Goal: Task Accomplishment & Management: Use online tool/utility

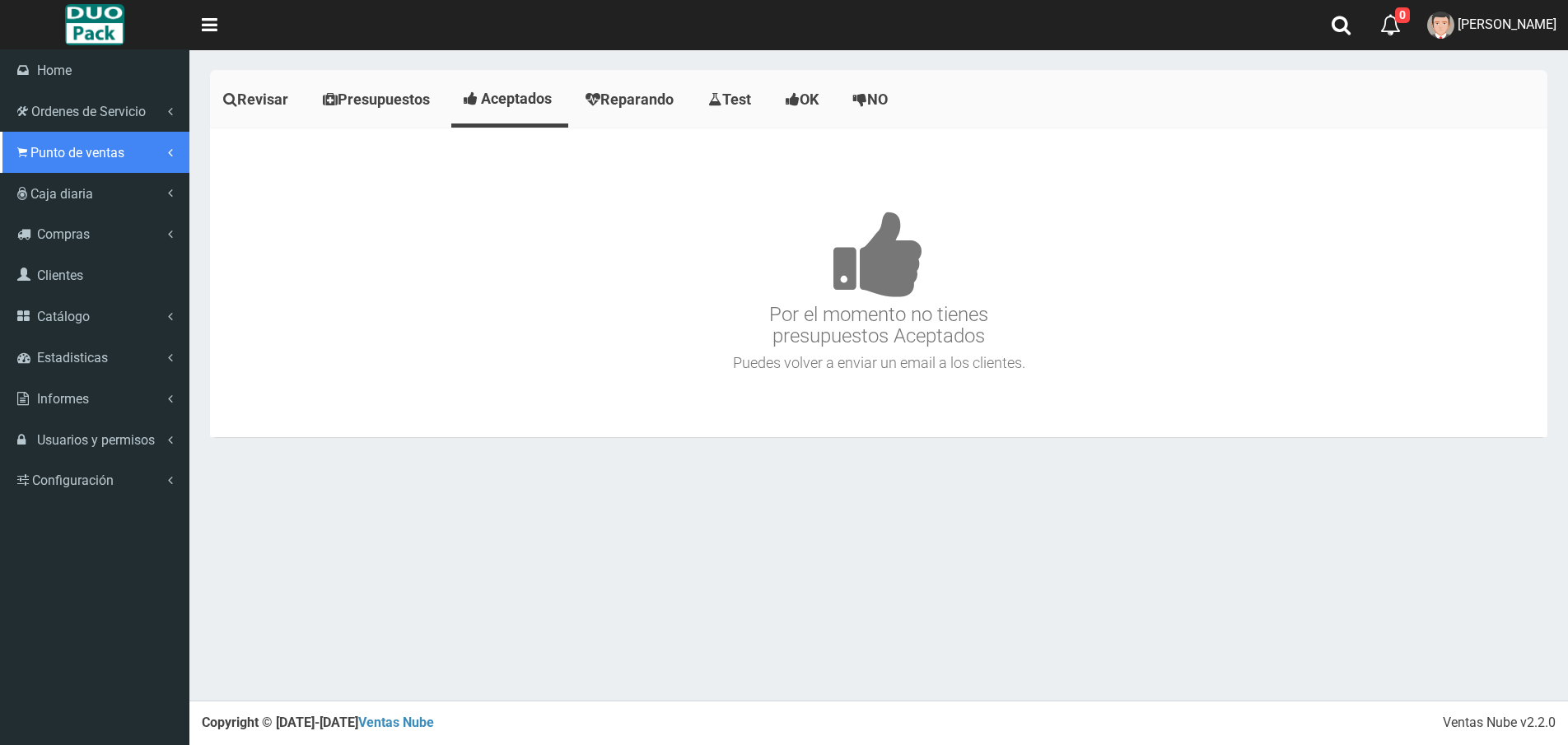
click at [45, 146] on span "Punto de ventas" at bounding box center [77, 153] width 94 height 16
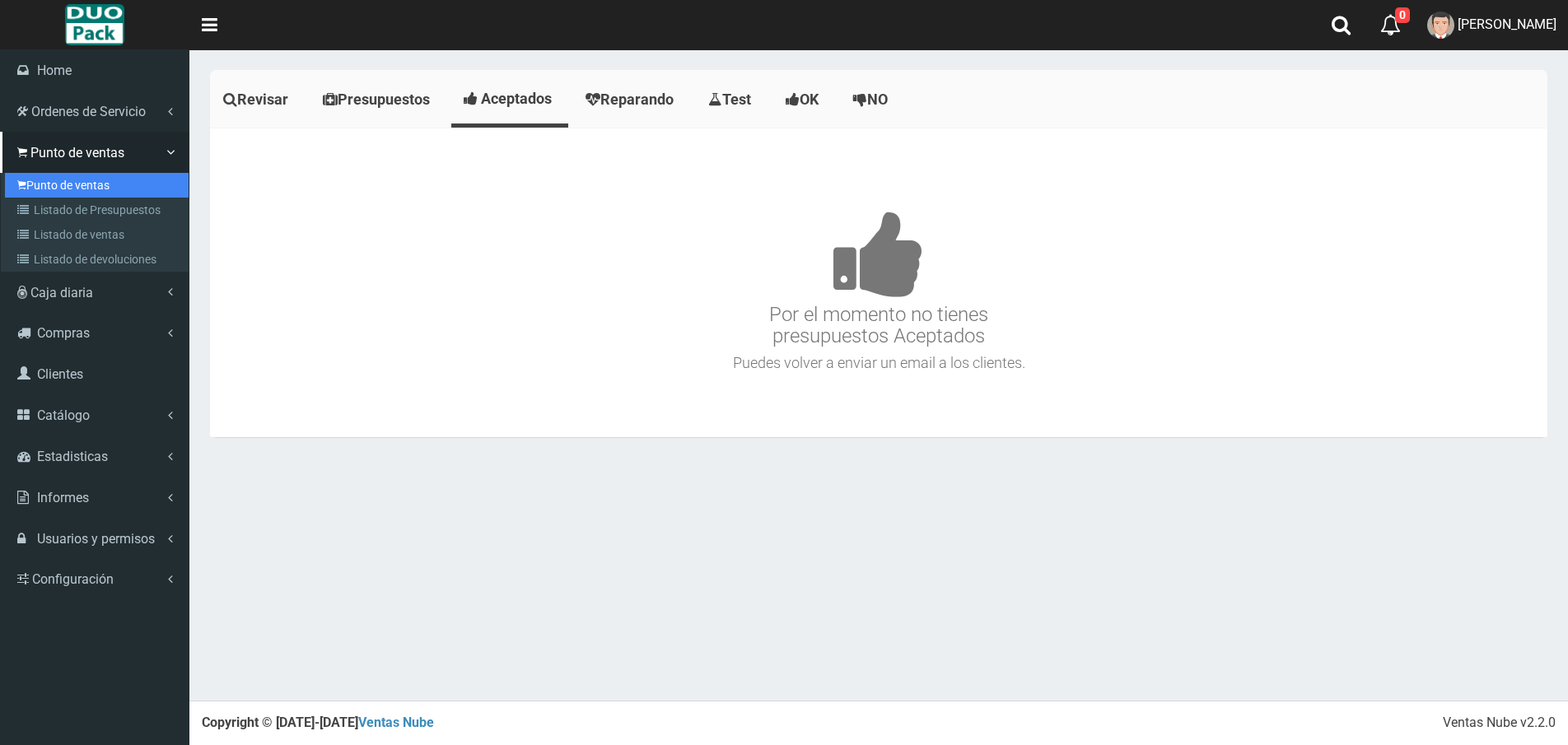
click at [80, 175] on link "Punto de ventas" at bounding box center [96, 185] width 184 height 24
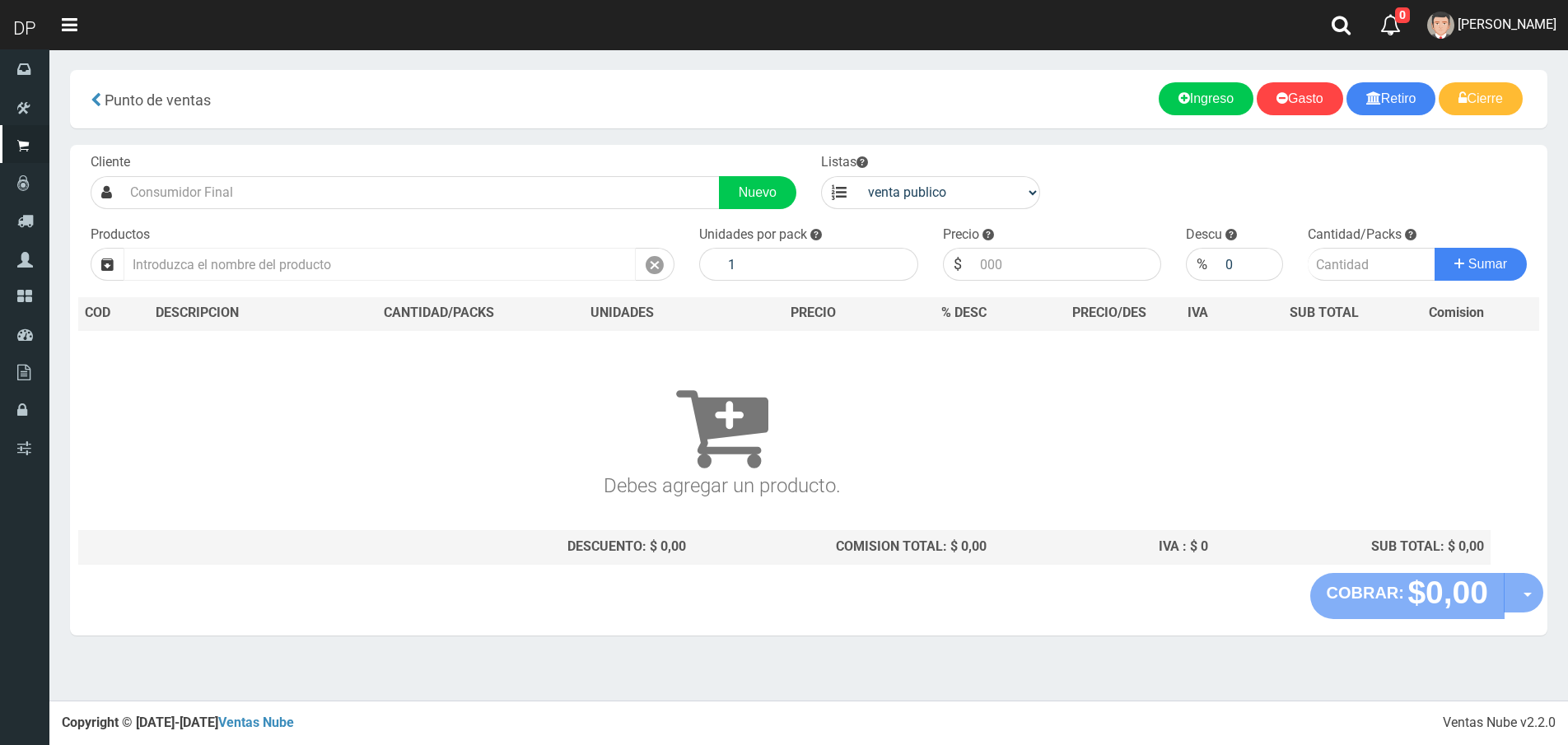
click at [337, 260] on input "text" at bounding box center [379, 263] width 512 height 33
type input "M"
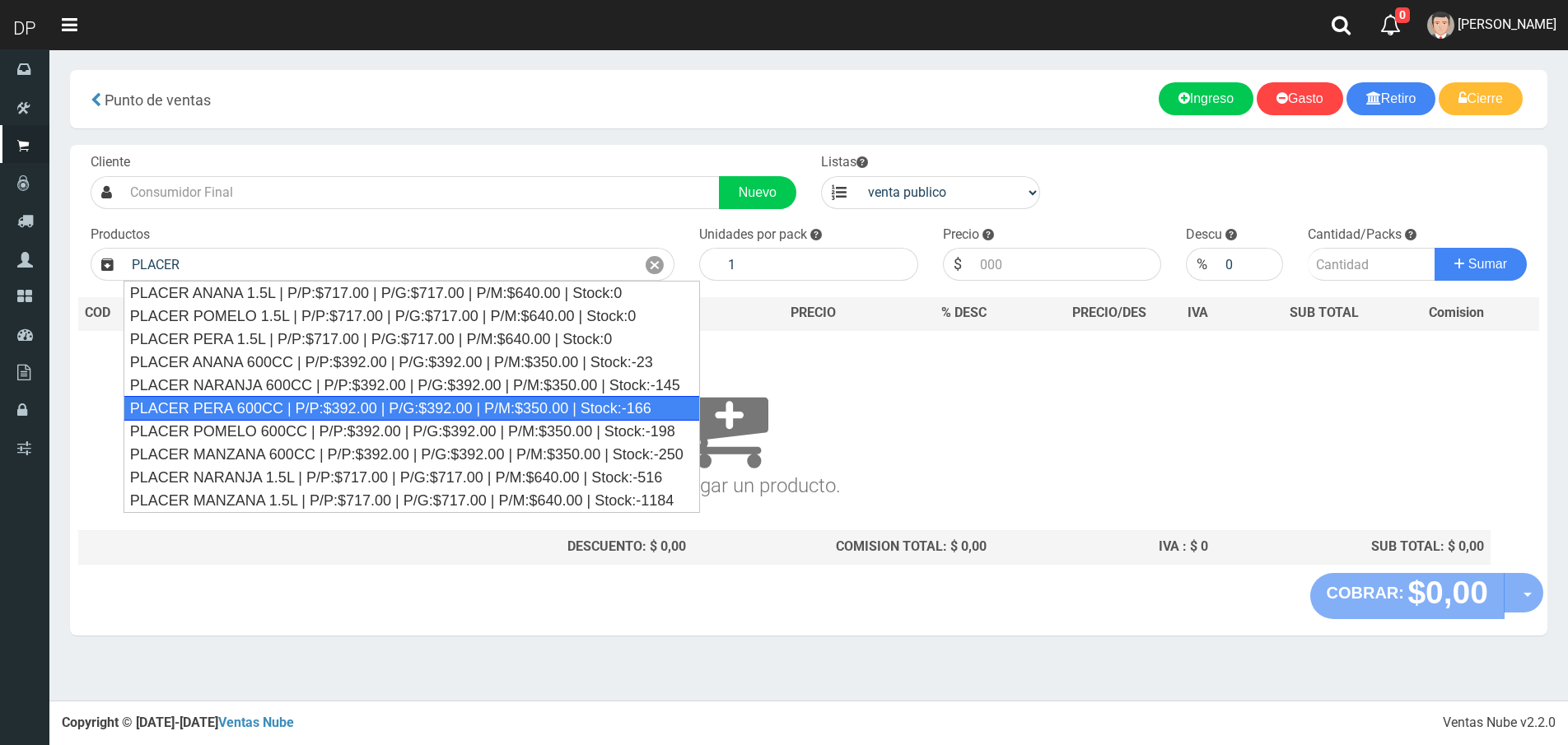
click at [320, 407] on div "PLACER PERA 600CC | P/P:$392.00 | P/G:$392.00 | P/M:$350.00 | Stock:-166" at bounding box center [411, 408] width 576 height 24
type input "PLACER PERA 600CC | P/P:$392.00 | P/G:$392.00 | P/M:$350.00 | Stock:-166"
type input "12"
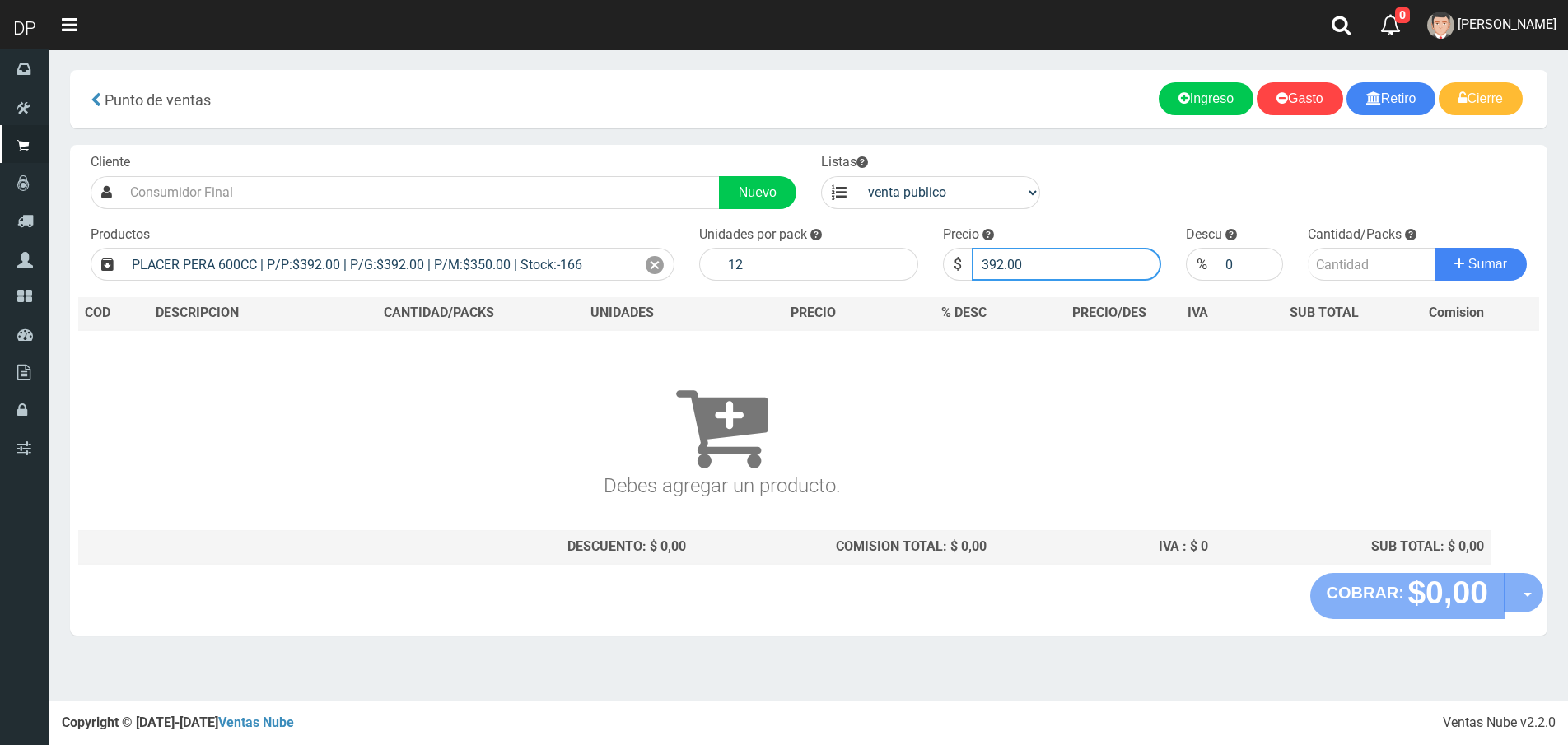
click at [1062, 257] on input "392.00" at bounding box center [1066, 263] width 190 height 33
type input "388"
click at [1334, 259] on input "number" at bounding box center [1371, 263] width 128 height 33
type input "1"
click at [1435, 247] on button "Sumar" at bounding box center [1481, 263] width 92 height 33
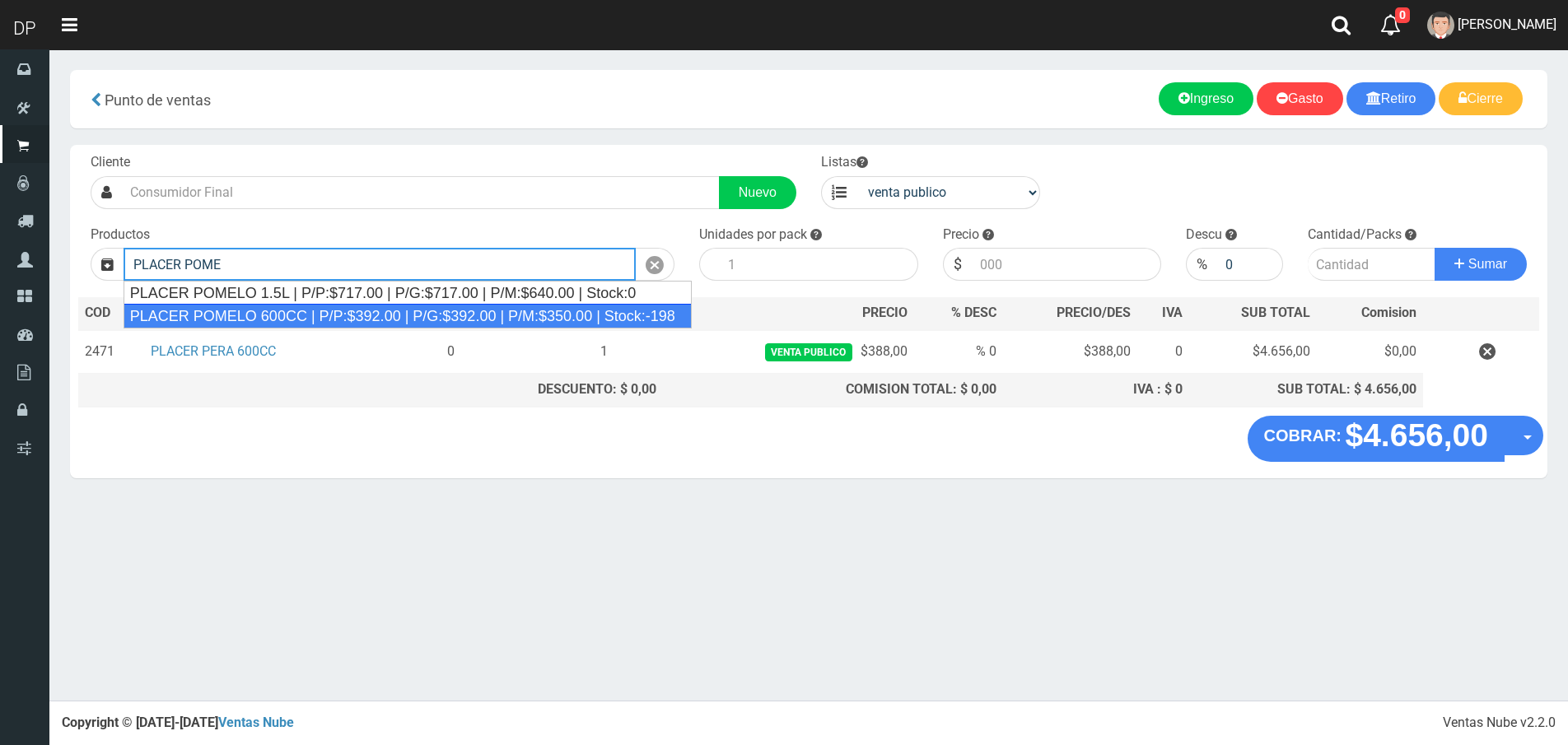
click at [268, 316] on div "PLACER POMELO 600CC | P/P:$392.00 | P/G:$392.00 | P/M:$350.00 | Stock:-198" at bounding box center [407, 315] width 568 height 24
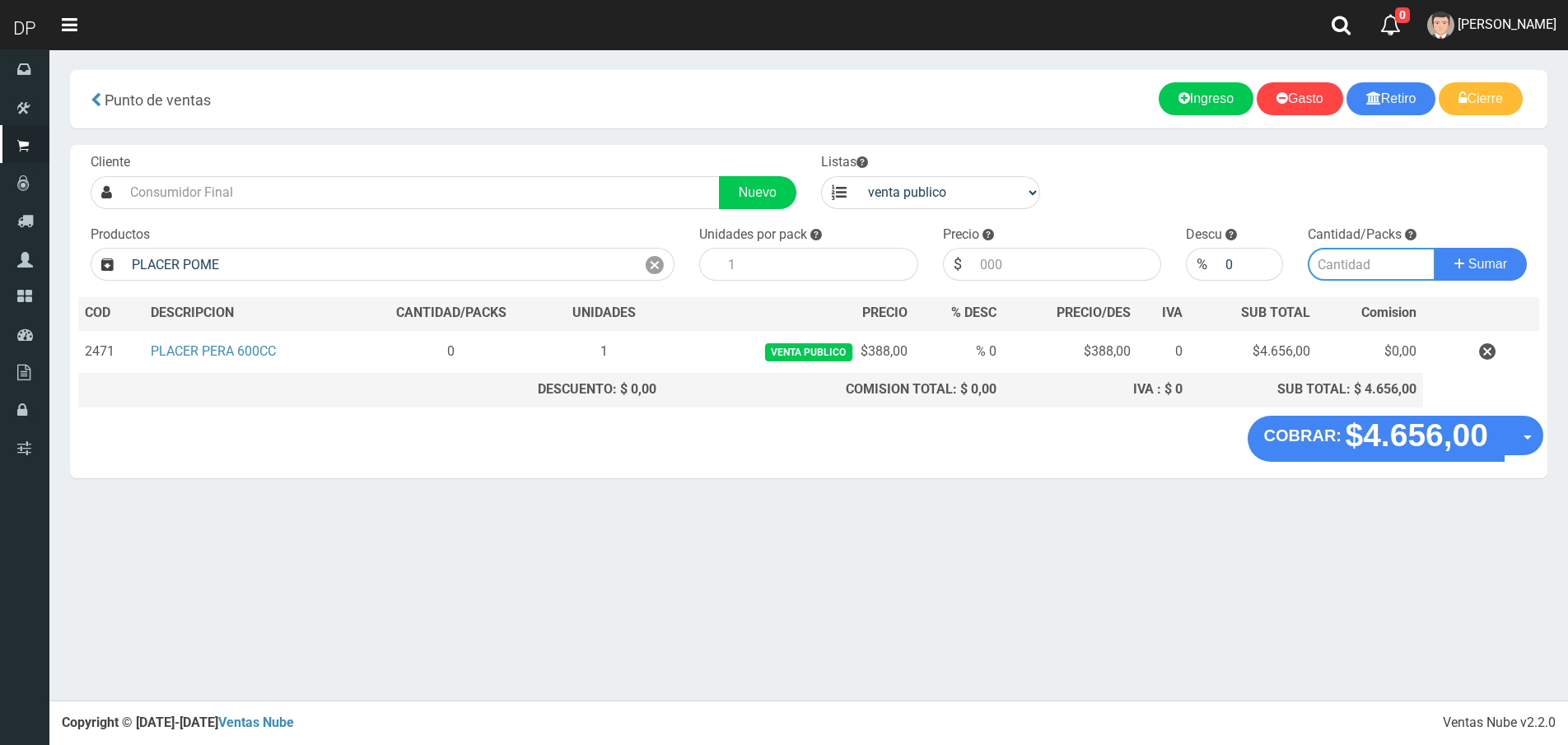
type input "PLACER POMELO 600CC | P/P:$392.00 | P/G:$392.00 | P/M:$350.00 | Stock:-198"
type input "12"
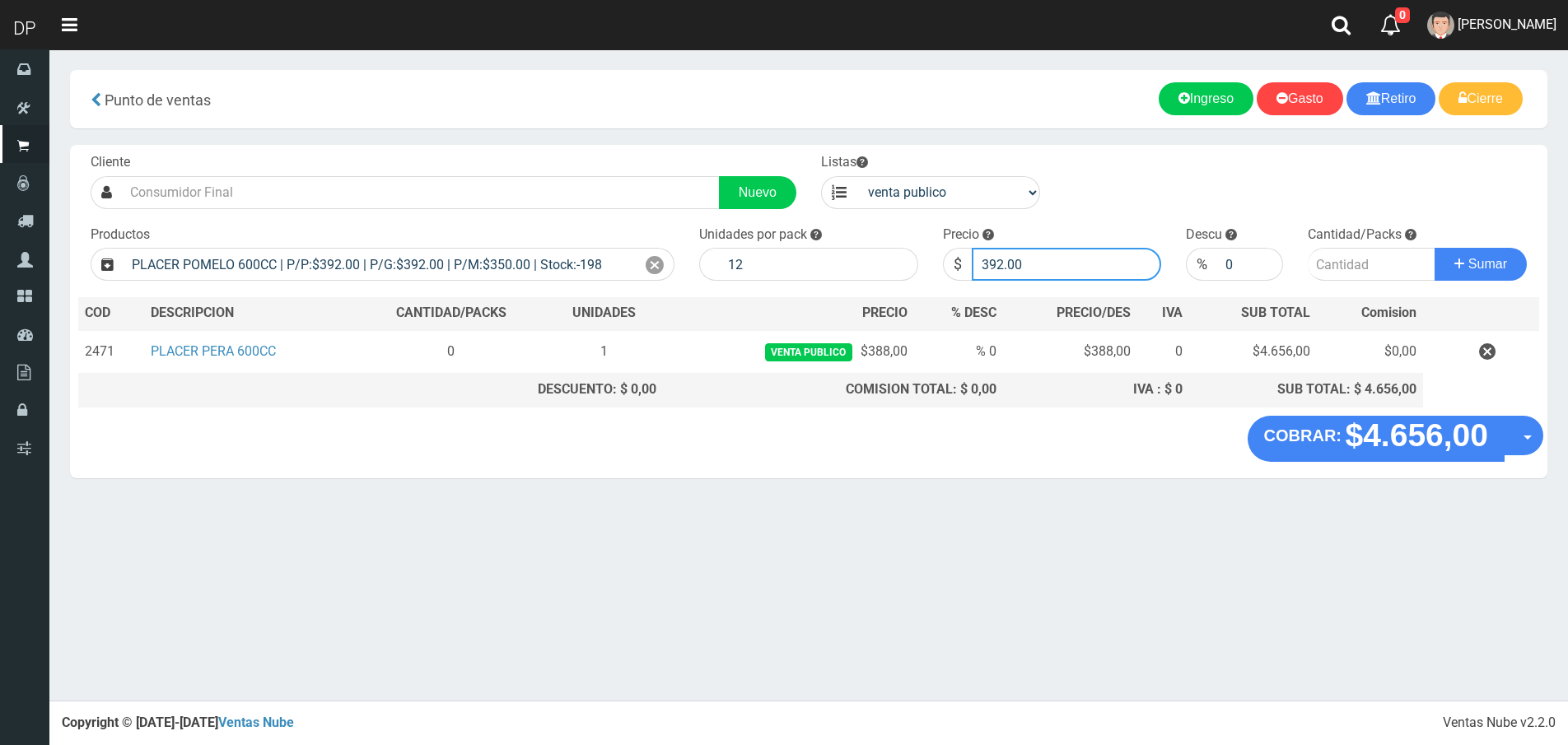
click at [1060, 264] on input "392.00" at bounding box center [1066, 263] width 190 height 33
type input "3"
type input "388"
type input "388.00"
click at [1435, 247] on button "Sumar" at bounding box center [1481, 263] width 92 height 33
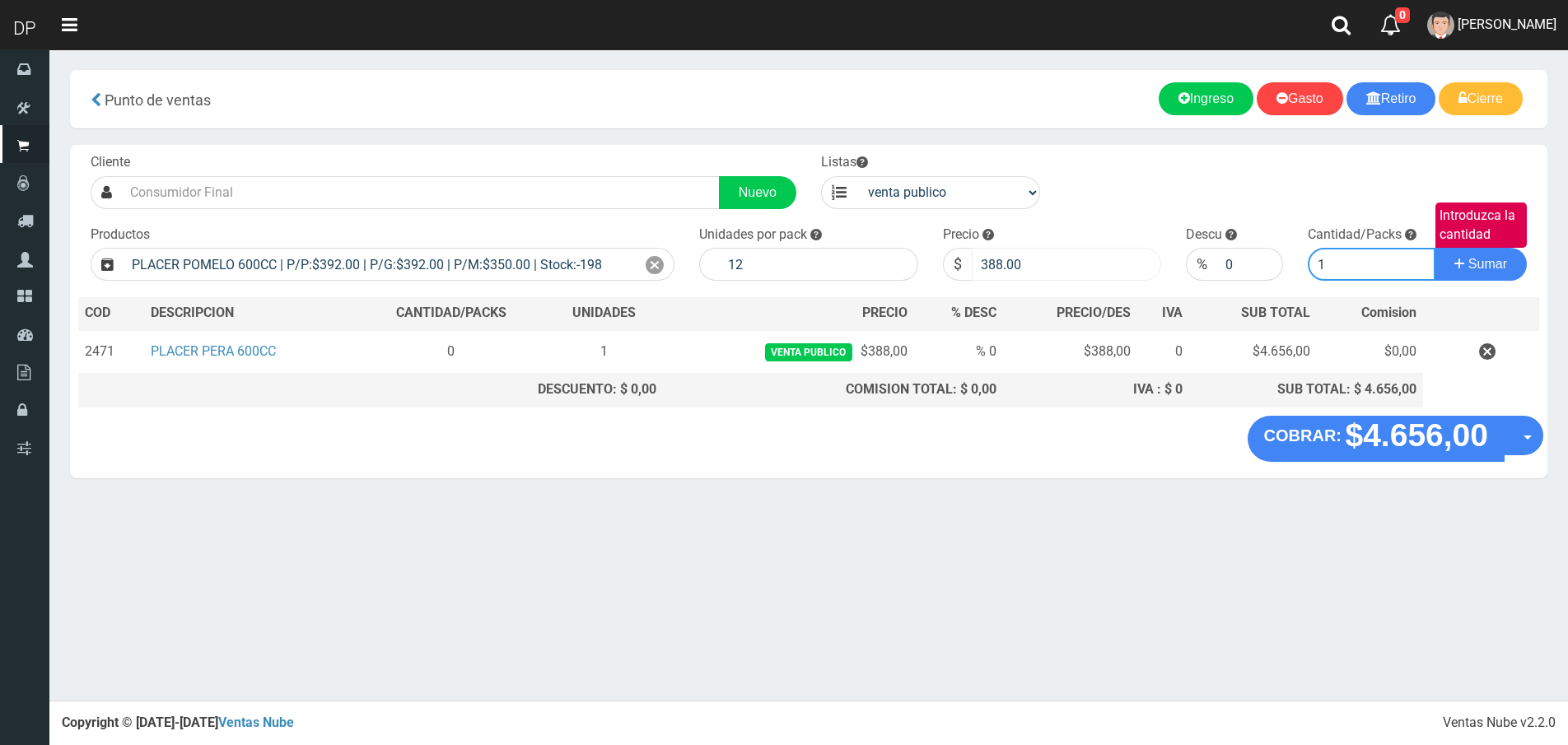
type input "1"
click at [1435, 247] on button "Sumar" at bounding box center [1481, 263] width 92 height 33
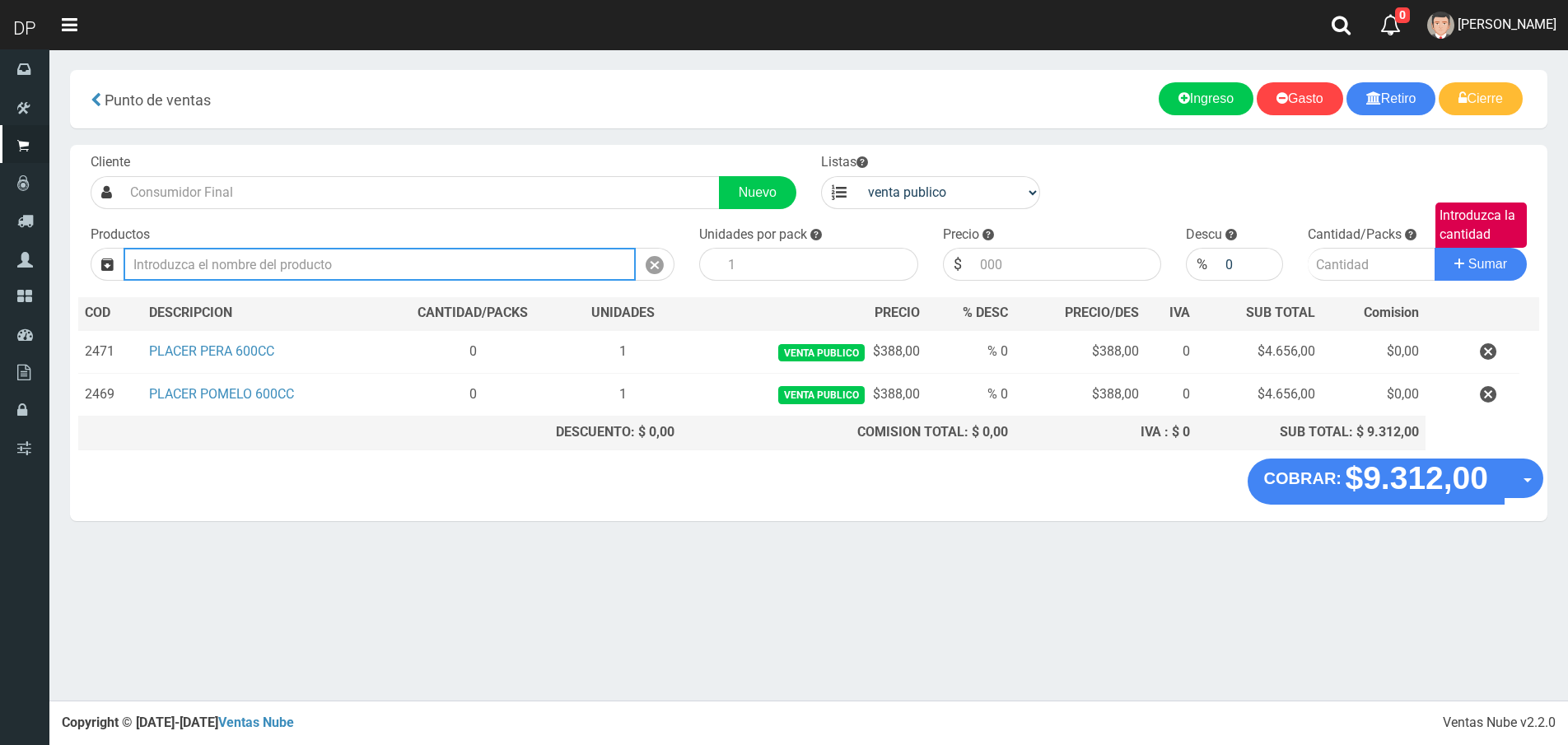
click at [534, 274] on input "text" at bounding box center [379, 263] width 512 height 33
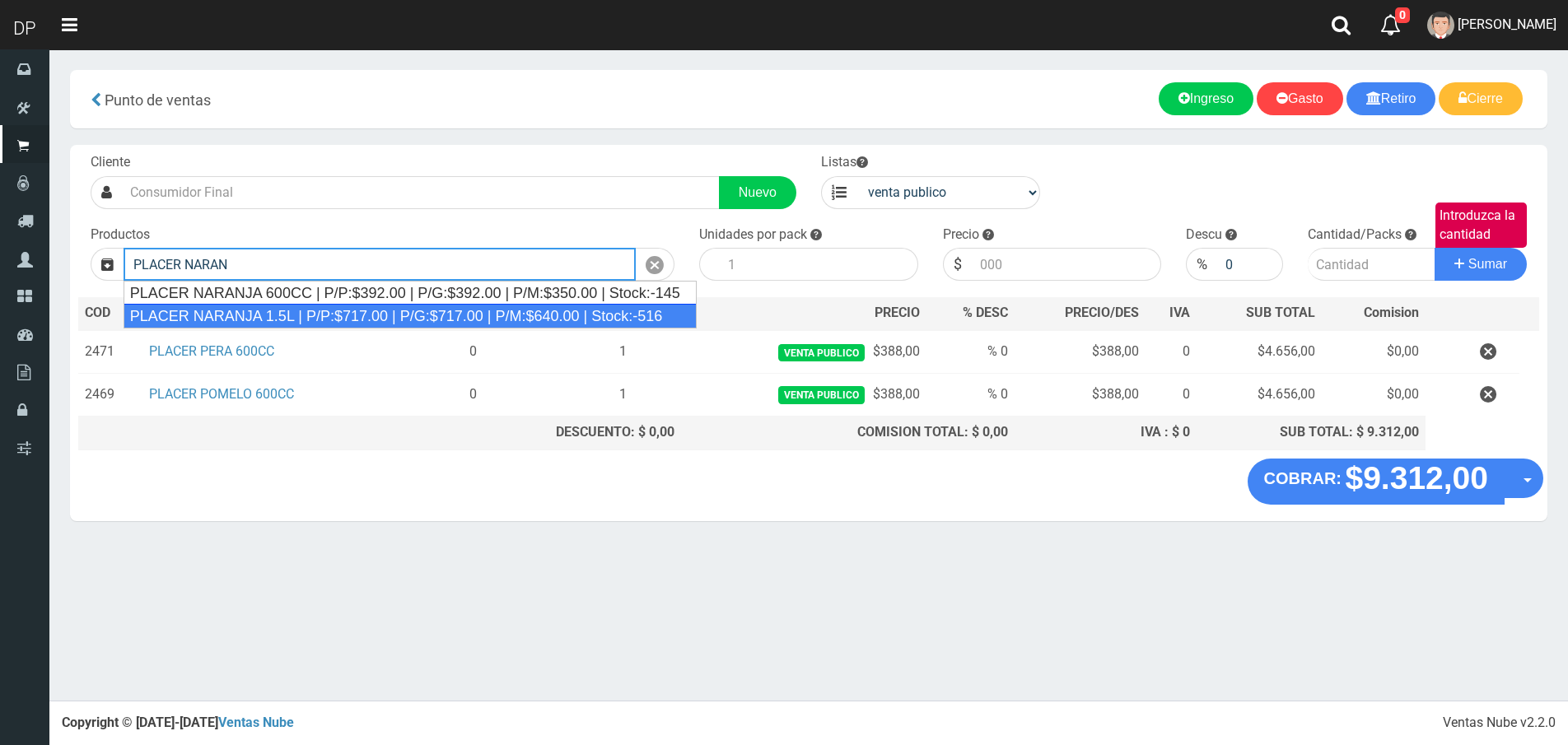
click at [495, 310] on div "PLACER NARANJA 1.5L | P/P:$717.00 | P/G:$717.00 | P/M:$640.00 | Stock:-516" at bounding box center [409, 315] width 573 height 24
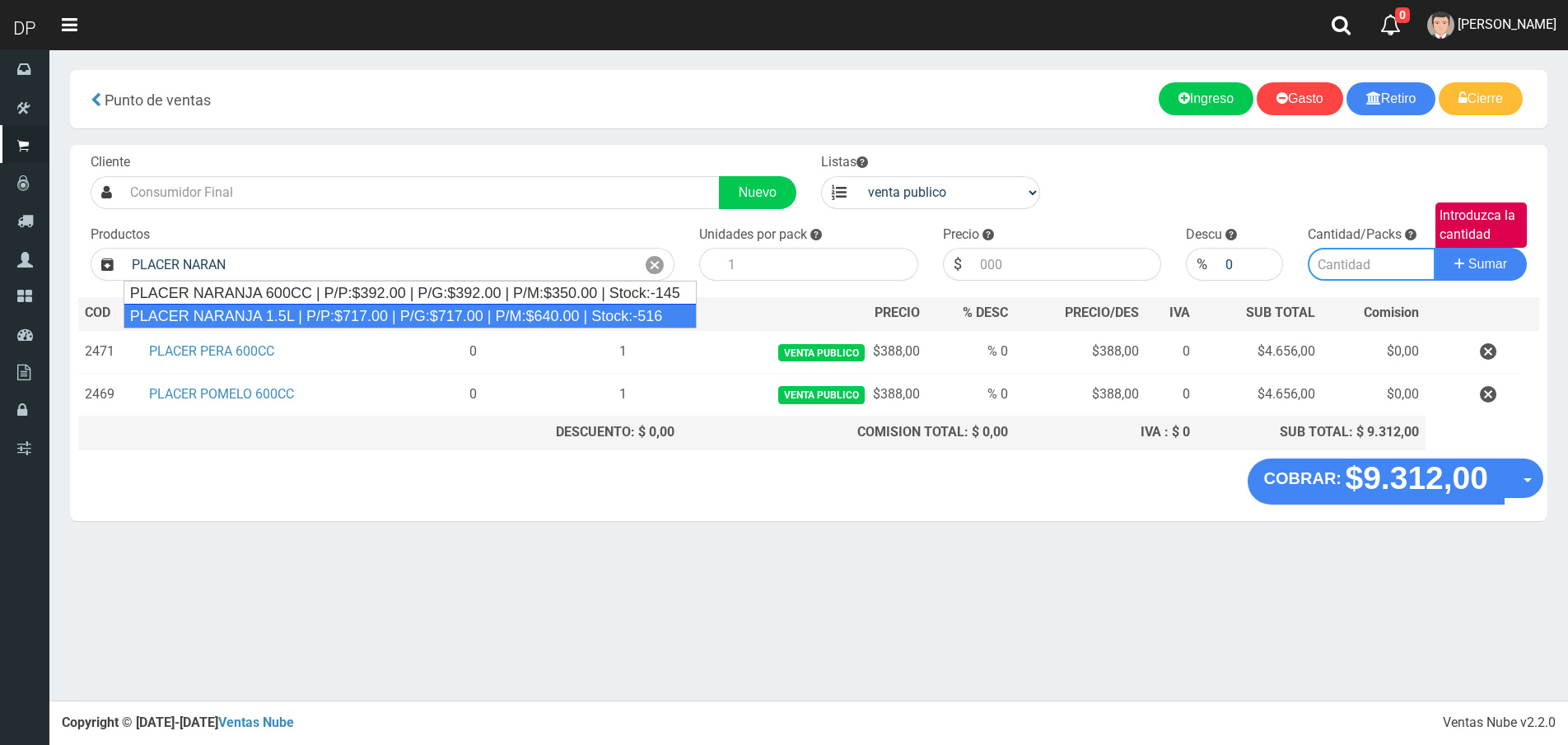
type input "PLACER NARANJA 1.5L | P/P:$717.00 | P/G:$717.00 | P/M:$640.00 | Stock:-516"
type input "6"
type input "717.00"
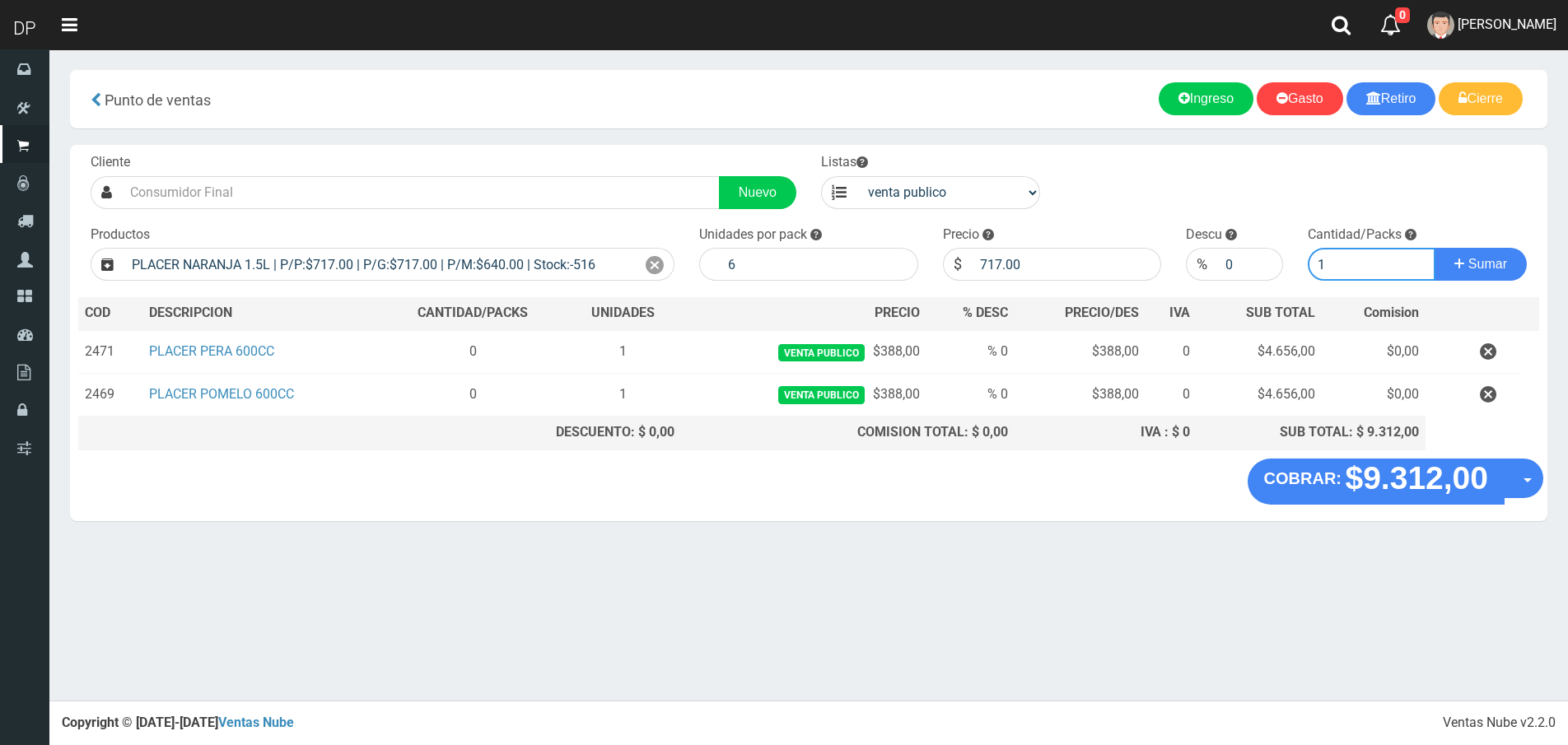
type input "1"
click at [1435, 247] on button "Sumar" at bounding box center [1481, 263] width 92 height 33
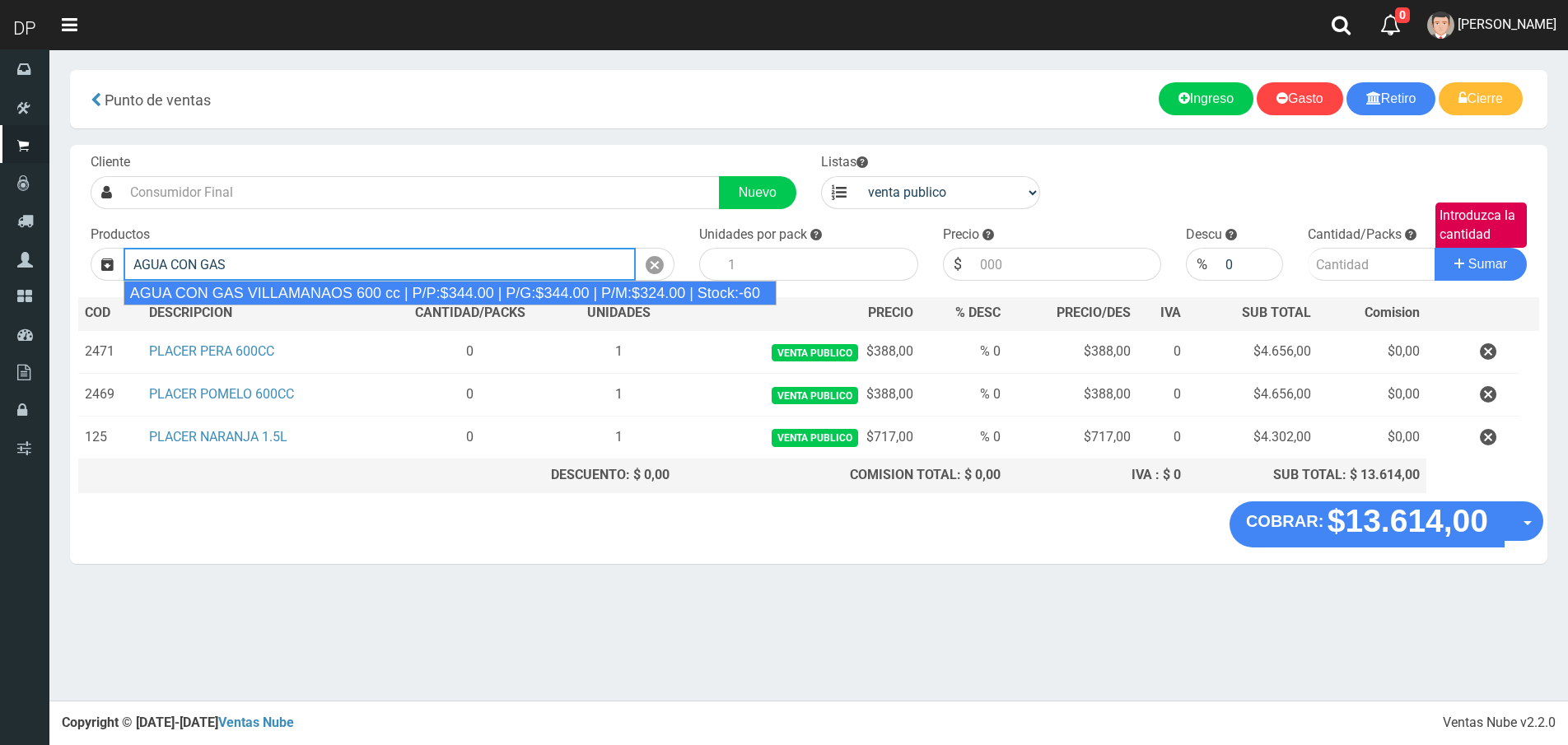
click at [437, 293] on div "AGUA CON GAS VILLAMANAOS 600 cc | P/P:$344.00 | P/G:$344.00 | P/M:$324.00 | Sto…" at bounding box center [450, 293] width 653 height 24
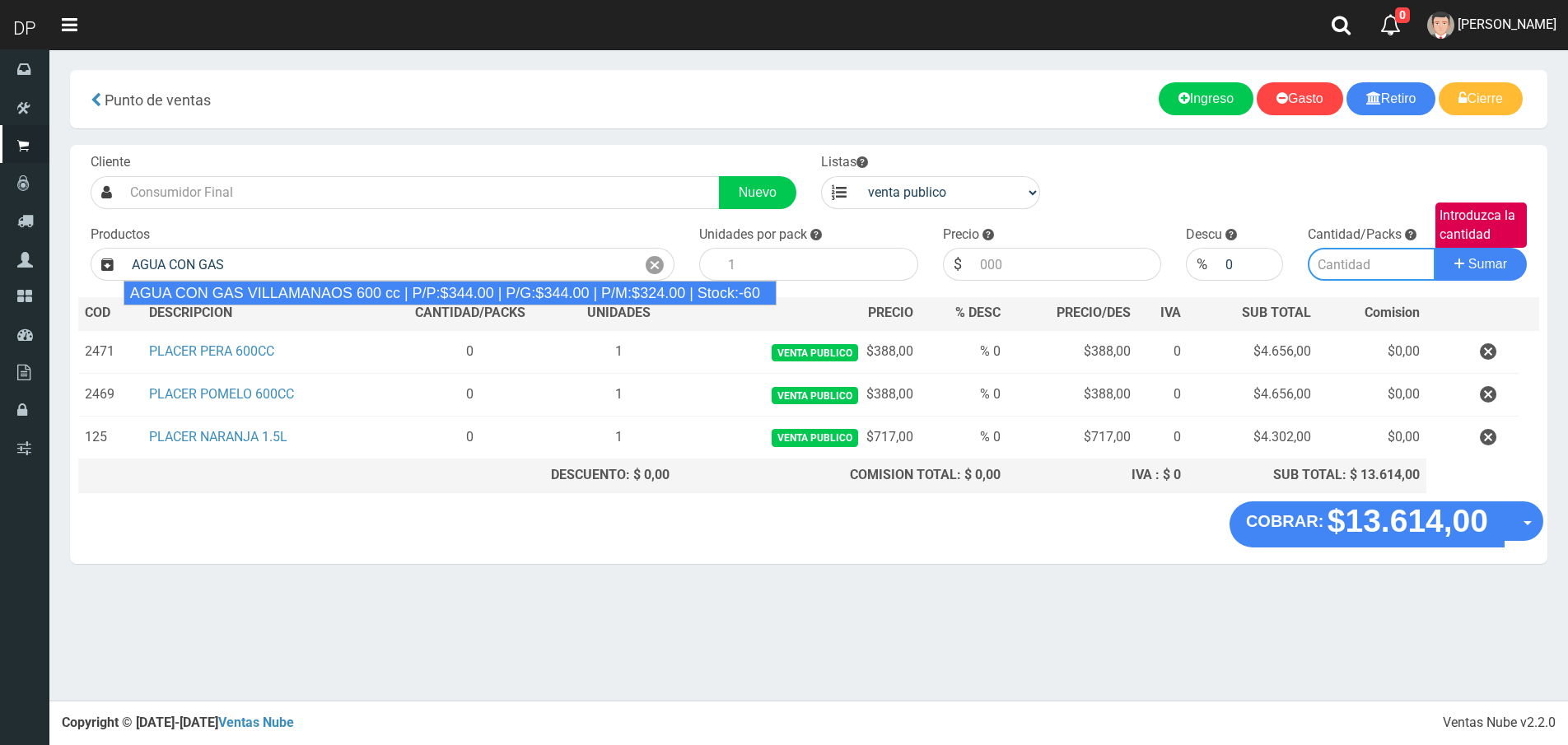
type input "AGUA CON GAS VILLAMANAOS 600 cc | P/P:$344.00 | P/G:$344.00 | P/M:$324.00 | Sto…"
type input "12"
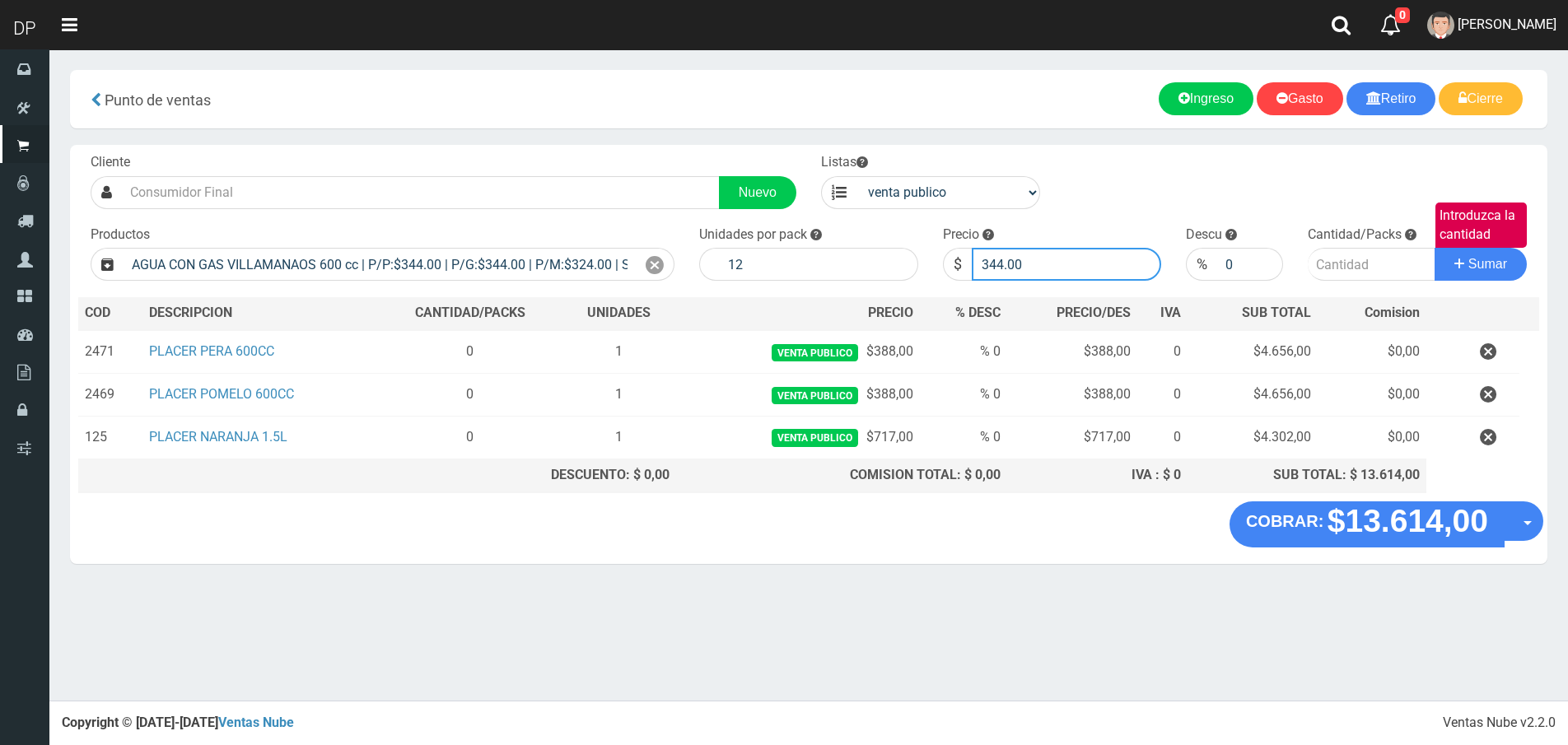
click at [1044, 262] on input "344.00" at bounding box center [1066, 263] width 190 height 33
type input "324"
type input "324.00"
click at [1435, 247] on button "Sumar" at bounding box center [1481, 263] width 92 height 33
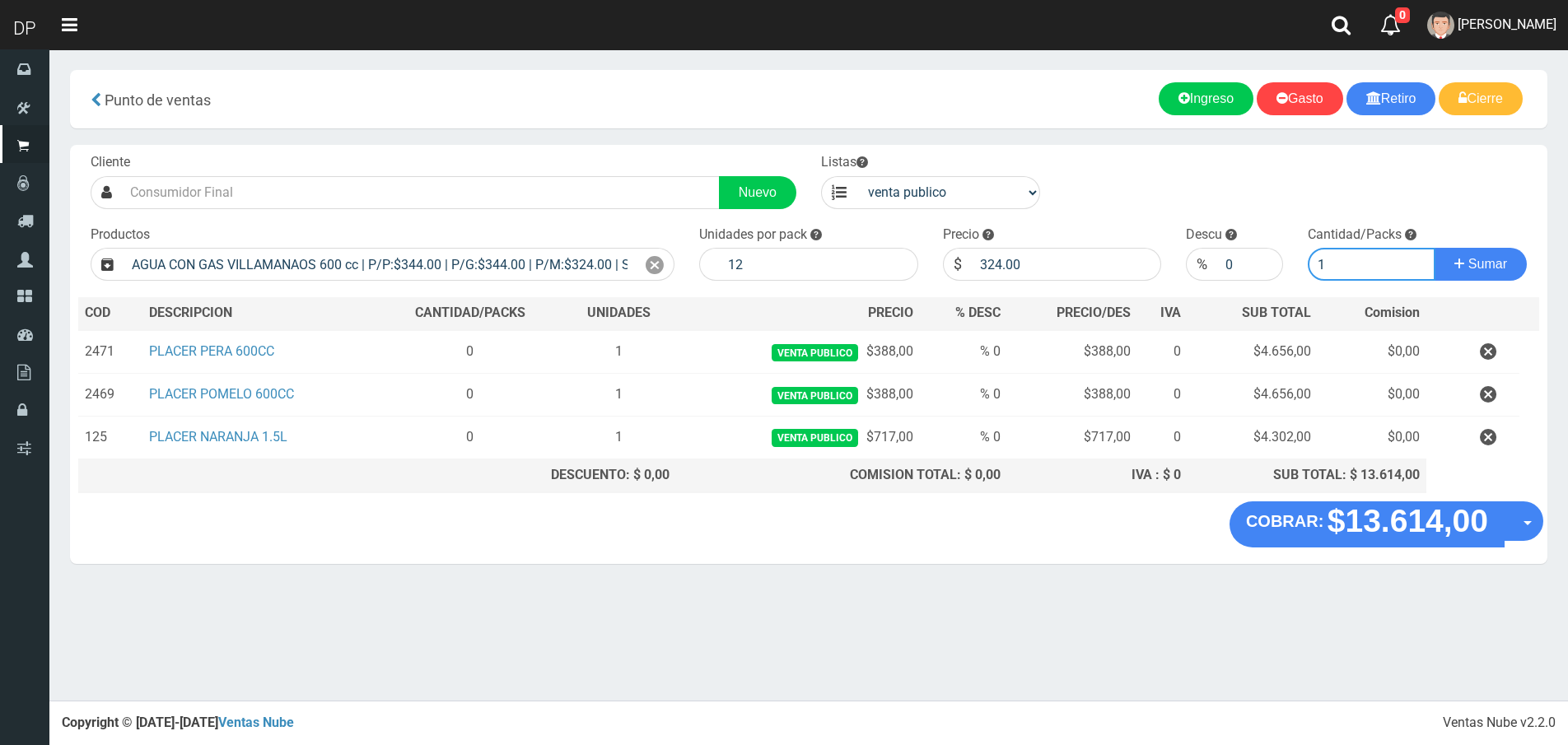
type input "1"
click at [1435, 247] on button "Sumar" at bounding box center [1481, 263] width 92 height 33
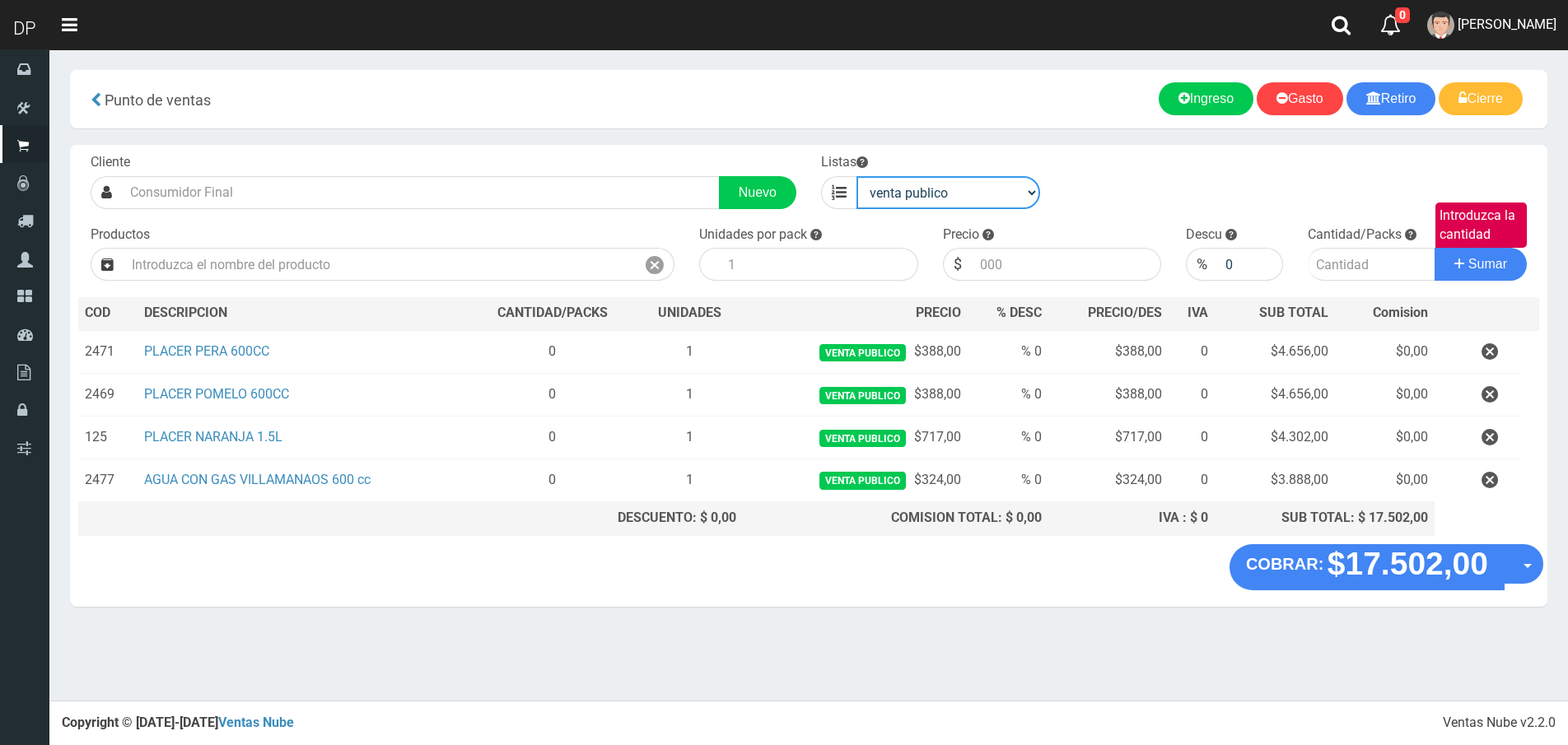
click at [906, 187] on select "venta publico Sup chinos reventas" at bounding box center [948, 192] width 184 height 33
select select "3"
click at [857, 176] on select "venta publico Sup chinos reventas" at bounding box center [948, 192] width 184 height 33
click at [484, 241] on div "Productos" at bounding box center [382, 253] width 608 height 56
click at [483, 245] on div "Productos" at bounding box center [382, 253] width 608 height 56
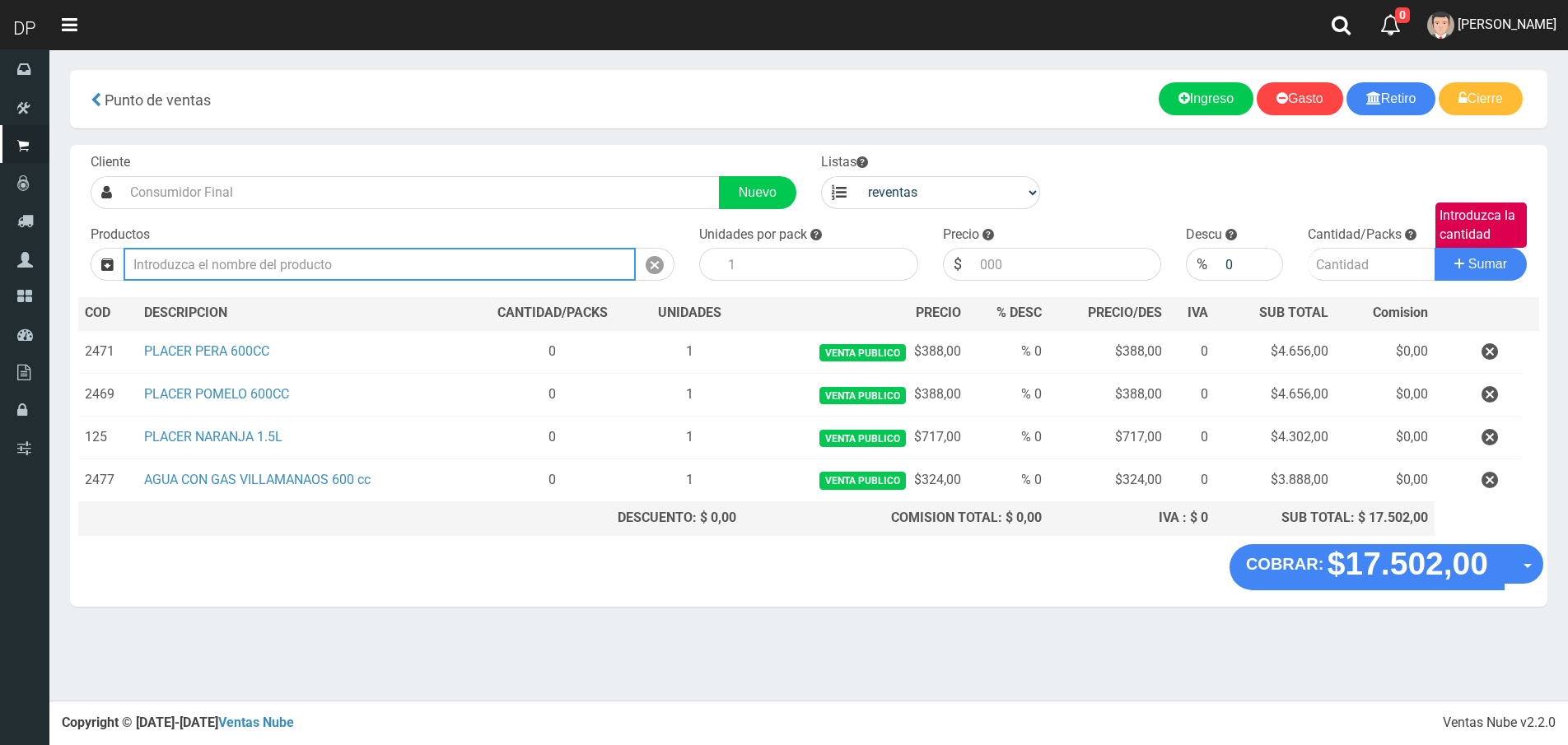
click at [483, 247] on input "text" at bounding box center [379, 263] width 512 height 33
click at [476, 259] on input "text" at bounding box center [379, 263] width 512 height 33
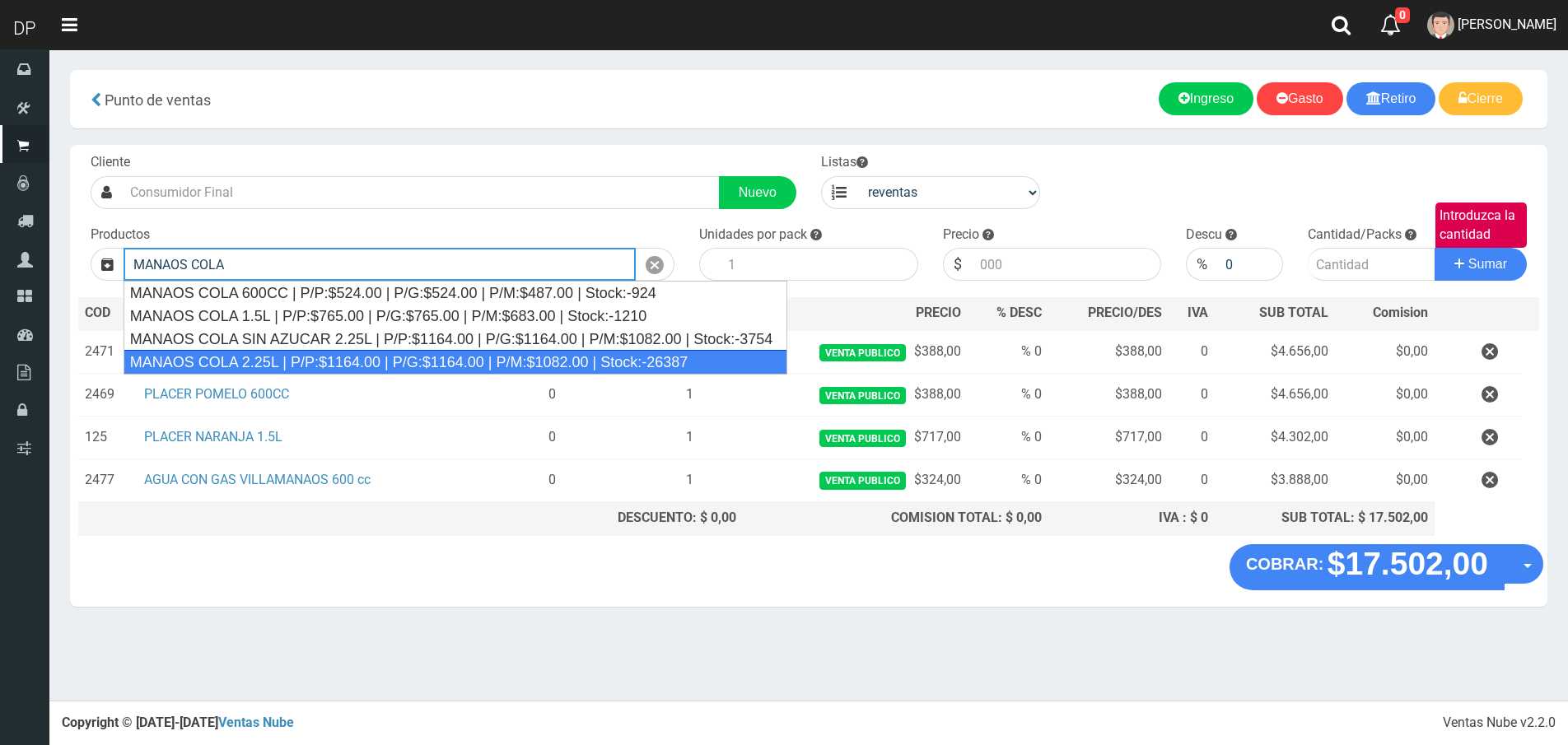
click at [372, 367] on div "MANAOS COLA 2.25L | P/P:$1164.00 | P/G:$1164.00 | P/M:$1082.00 | Stock:-26387" at bounding box center [455, 362] width 664 height 24
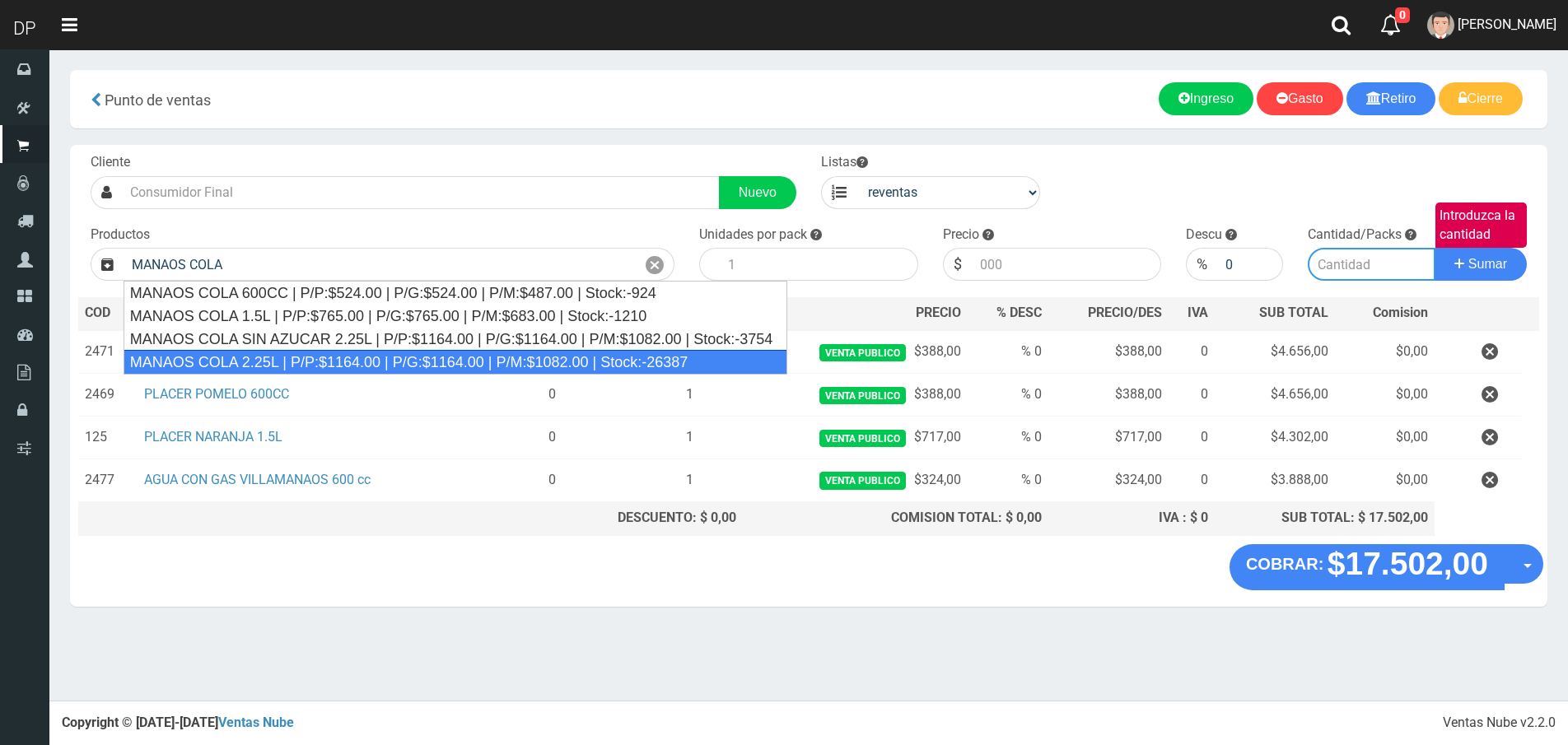
type input "MANAOS COLA 2.25L | P/P:$1164.00 | P/G:$1164.00 | P/M:$1082.00 | Stock:-26387"
type input "6"
type input "1082.00"
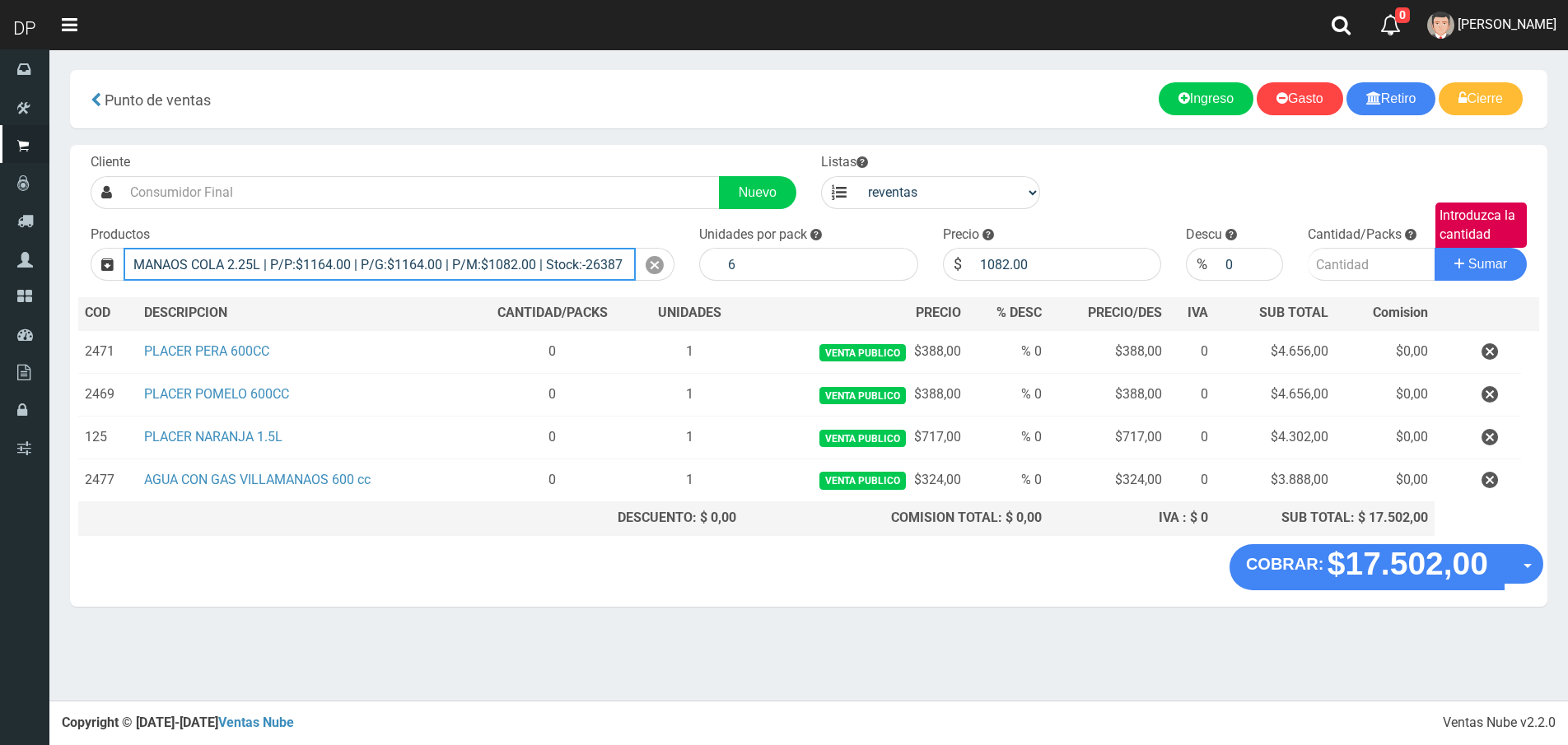
click at [591, 263] on input "MANAOS COLA 2.25L | P/P:$1164.00 | P/G:$1164.00 | P/M:$1082.00 | Stock:-26387" at bounding box center [379, 263] width 512 height 33
click at [591, 263] on input "MANAOS COLA 2.25L | P/P:$1164.00 | P/G:$1164.00 | P/M:$1082.00 | Stock:-26387" at bounding box center [379, 263] width 512 height 33
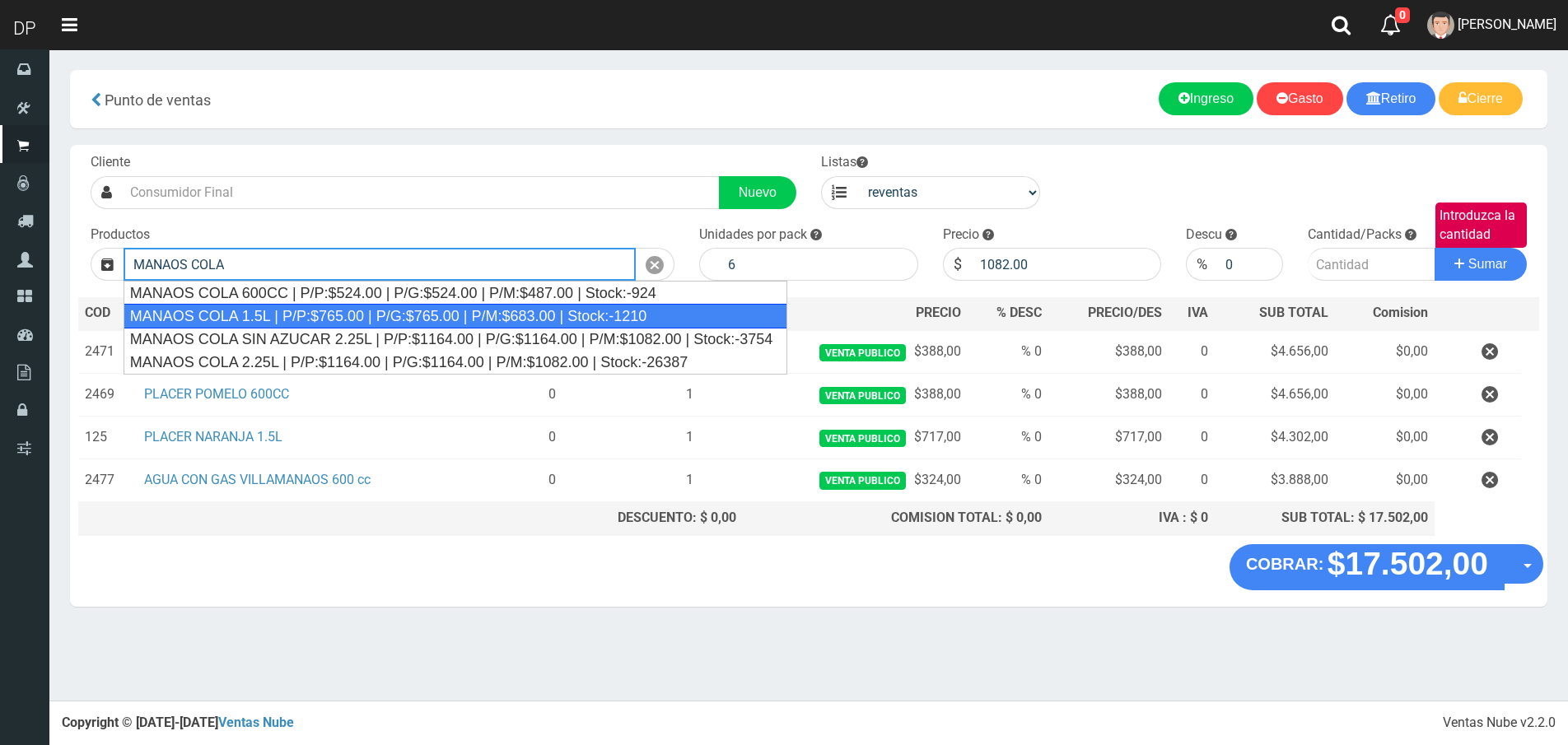
click at [304, 314] on div "MANAOS COLA 1.5L | P/P:$765.00 | P/G:$765.00 | P/M:$683.00 | Stock:-1210" at bounding box center [455, 315] width 664 height 24
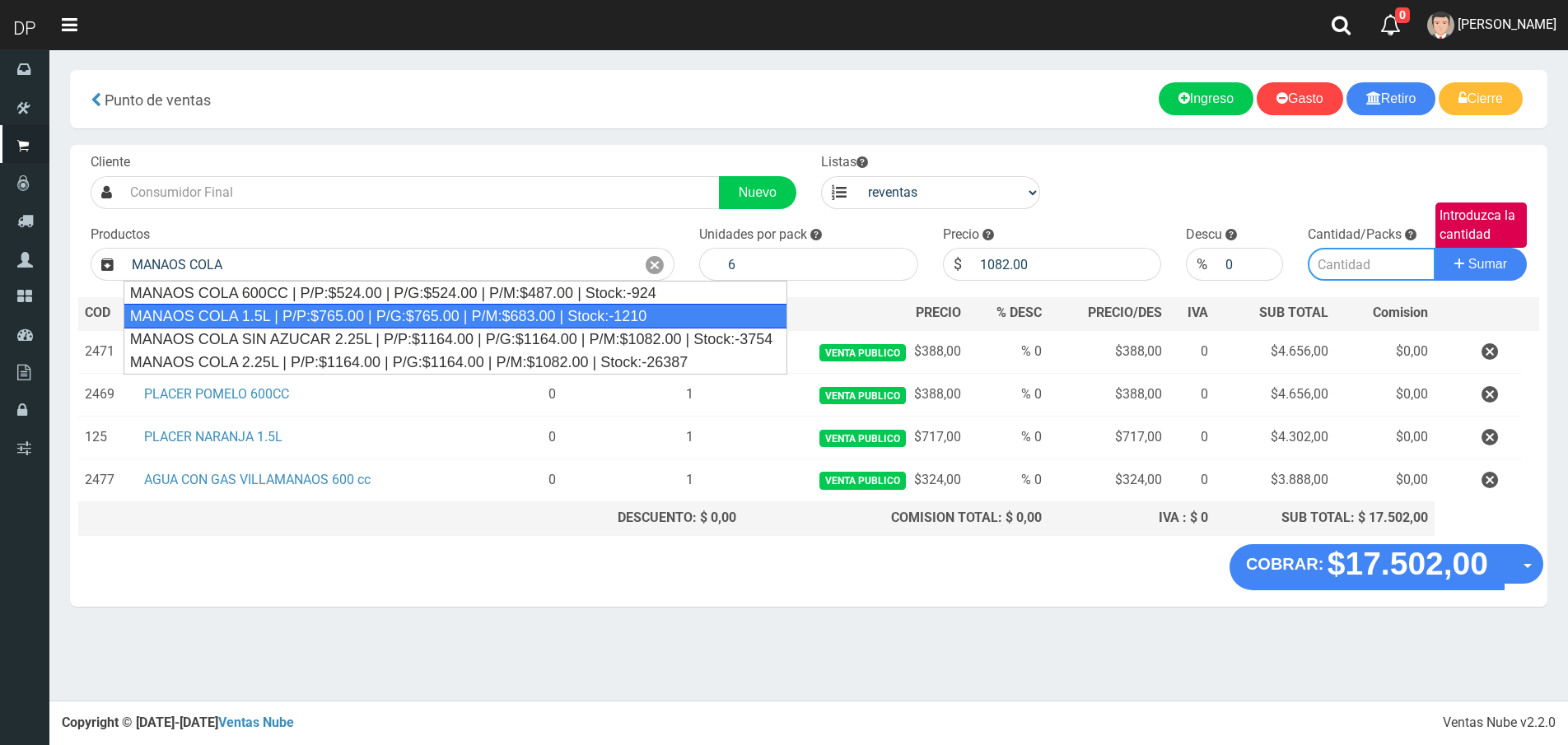
type input "MANAOS COLA 1.5L | P/P:$765.00 | P/G:$765.00 | P/M:$683.00 | Stock:-1210"
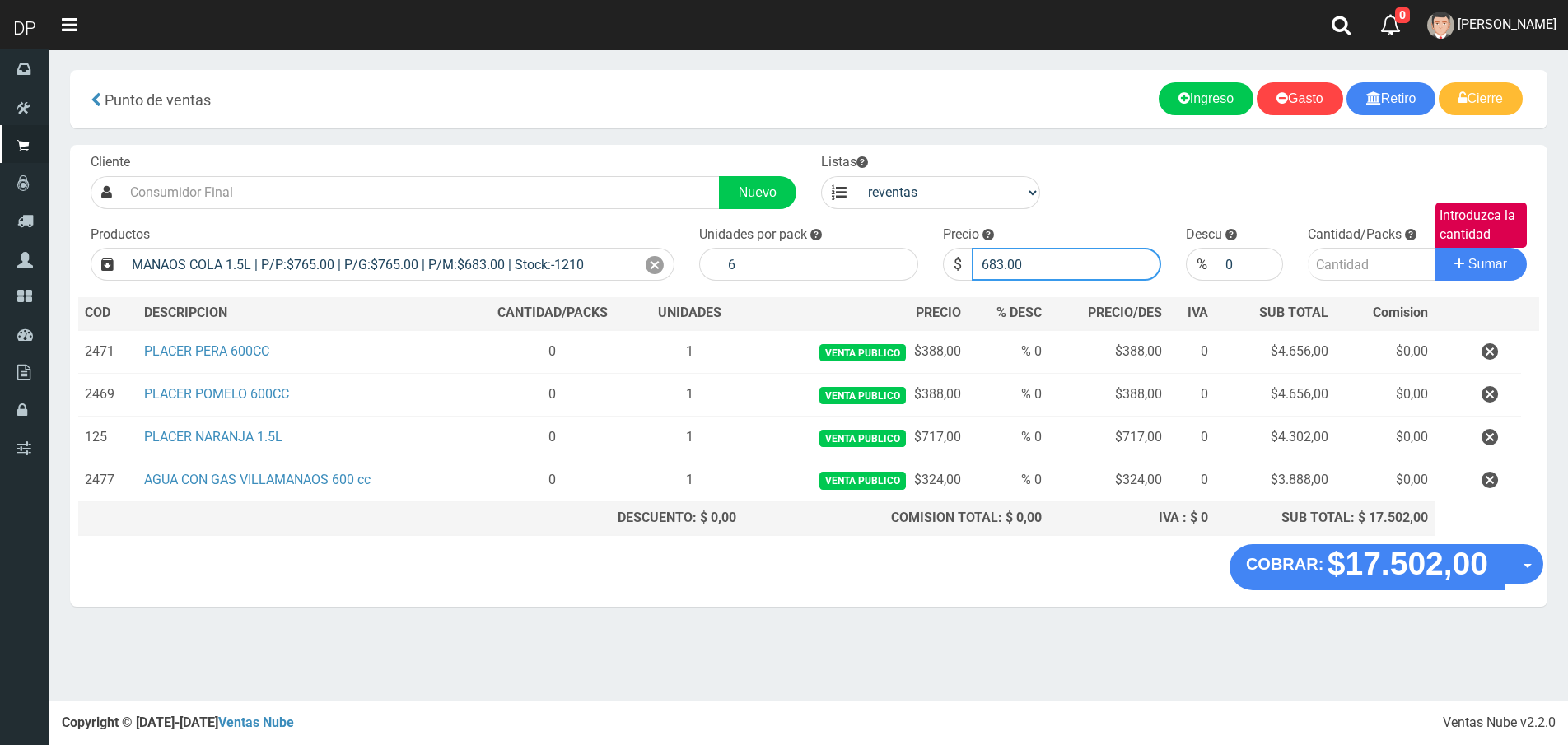
click at [1046, 275] on input "683.00" at bounding box center [1066, 263] width 190 height 33
type input "6"
type input "721"
click at [1435, 247] on button "Sumar" at bounding box center [1481, 263] width 92 height 33
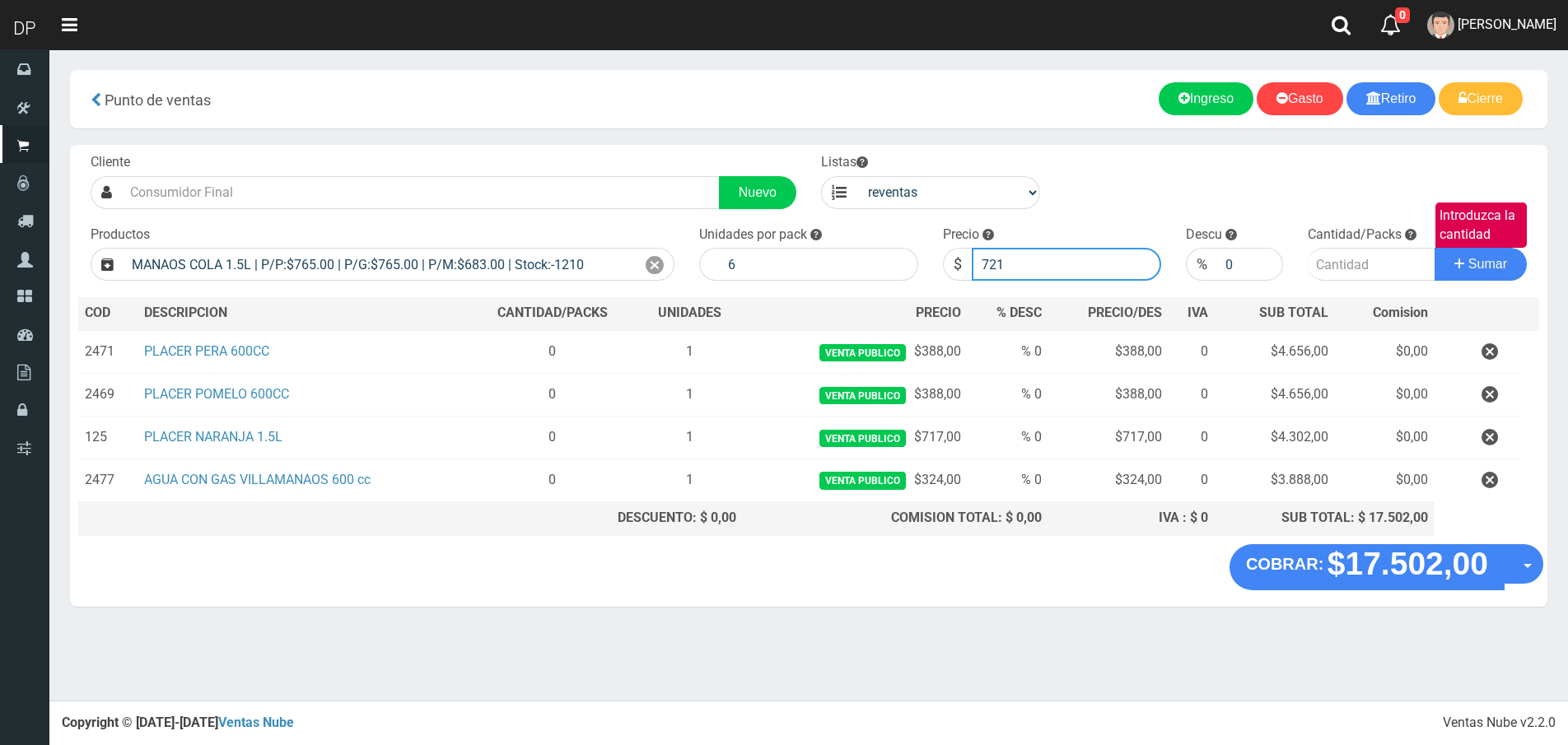
click at [1046, 275] on input "721" at bounding box center [1066, 263] width 190 height 33
type input "721.00"
click at [1435, 247] on button "Sumar" at bounding box center [1481, 263] width 92 height 33
type input "1"
click at [1435, 247] on button "Sumar" at bounding box center [1481, 263] width 92 height 33
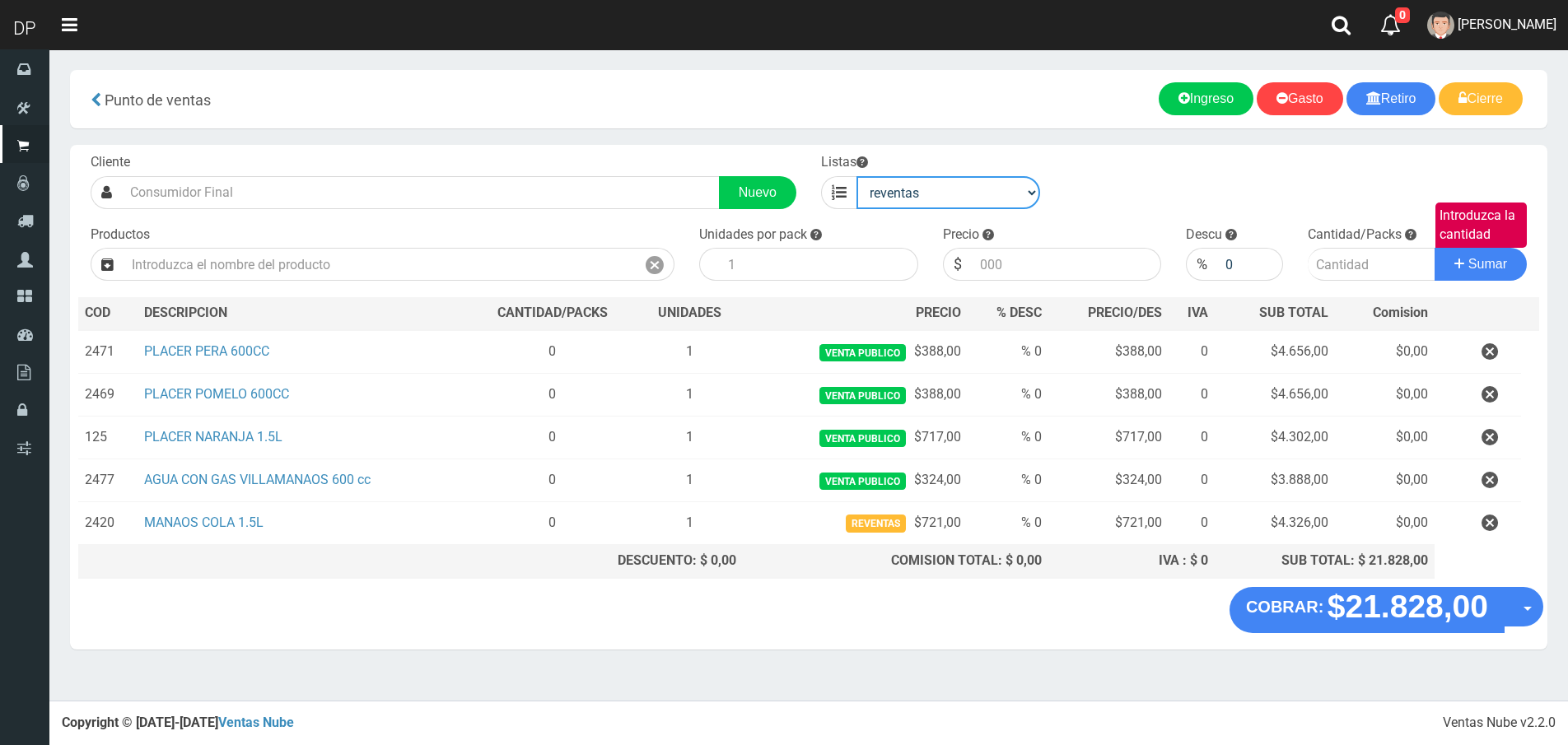
click at [955, 198] on select "venta publico Sup chinos reventas" at bounding box center [948, 192] width 184 height 33
select select "1"
click at [857, 176] on select "venta publico Sup chinos reventas" at bounding box center [948, 192] width 184 height 33
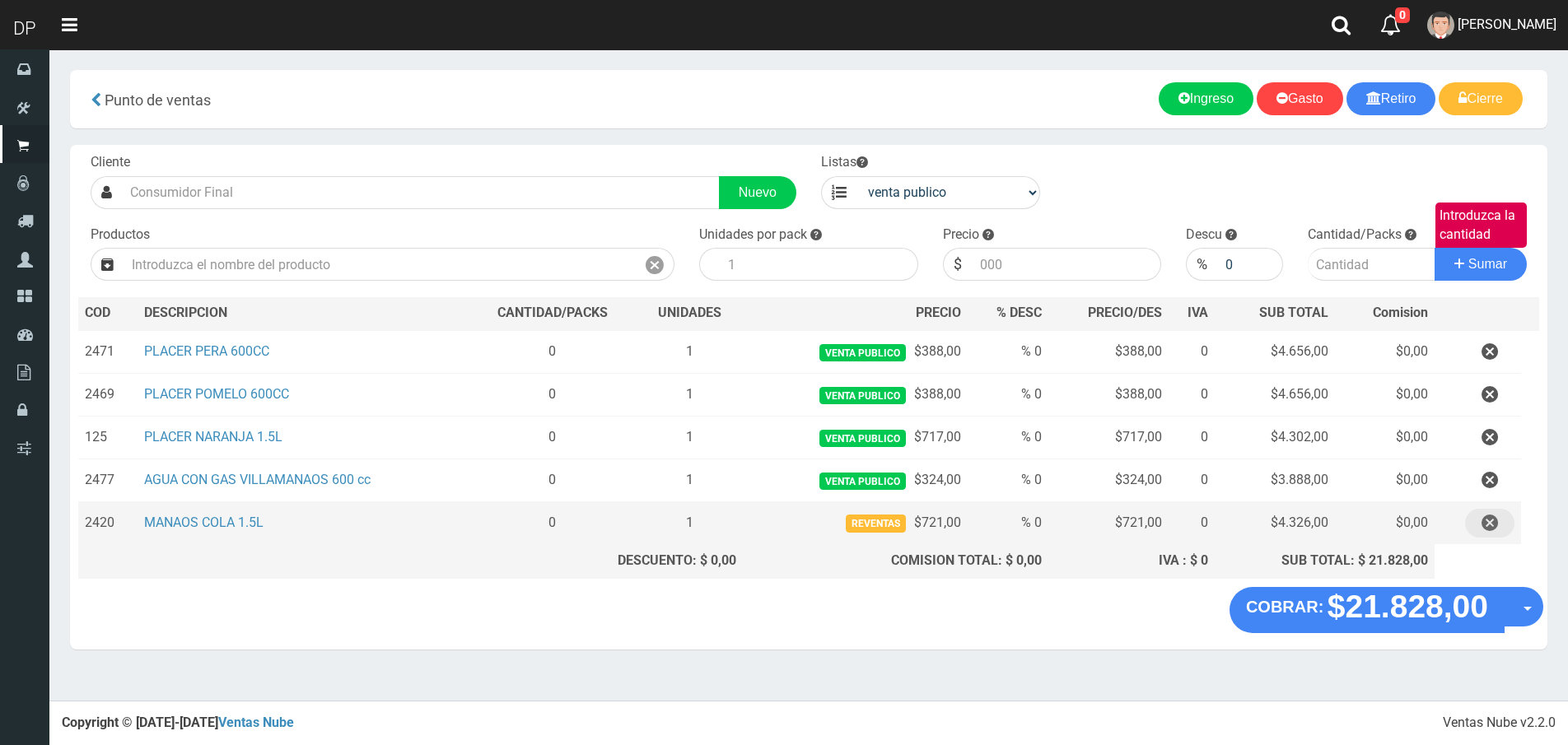
click at [1487, 522] on icon "button" at bounding box center [1490, 524] width 17 height 29
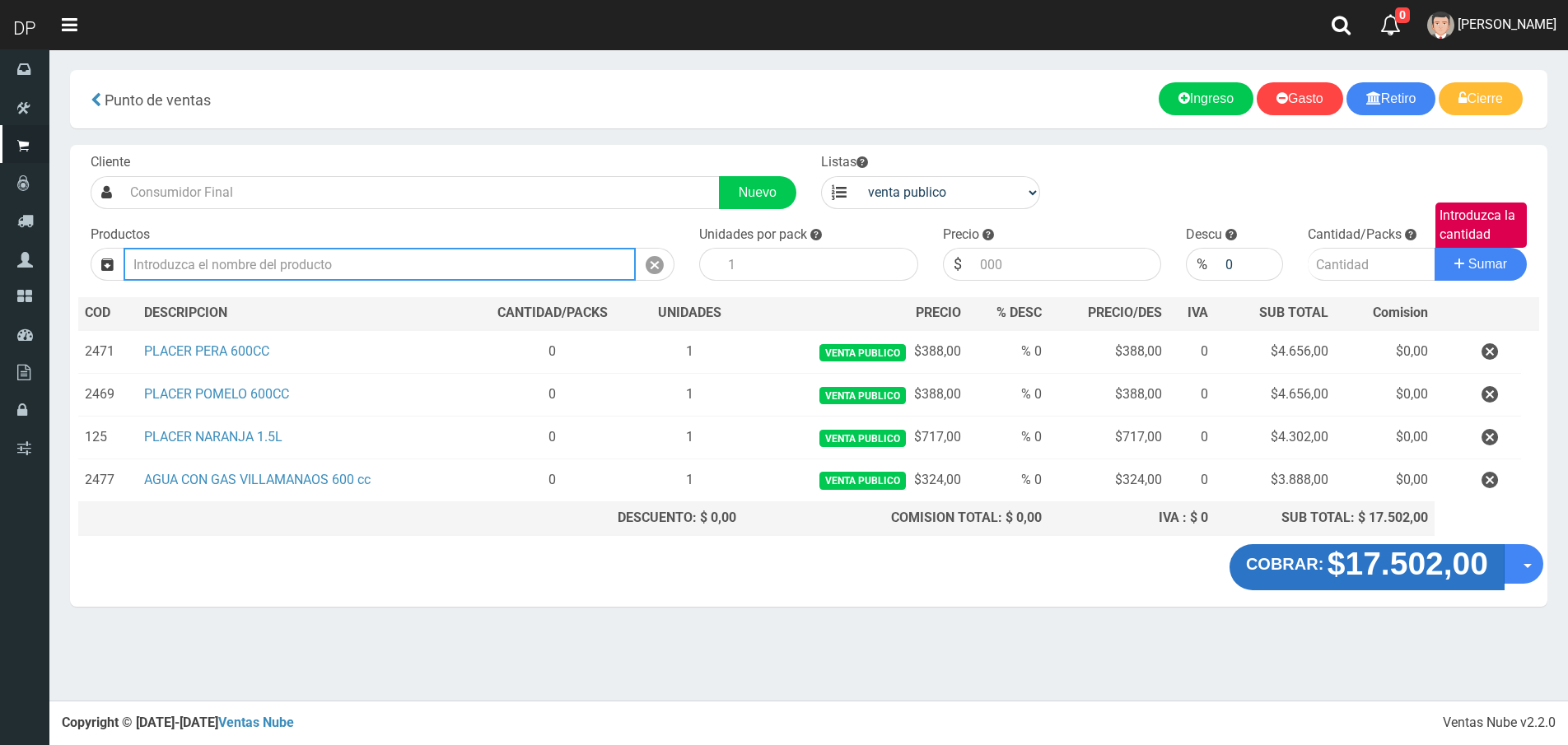
click at [300, 256] on input "text" at bounding box center [379, 263] width 512 height 33
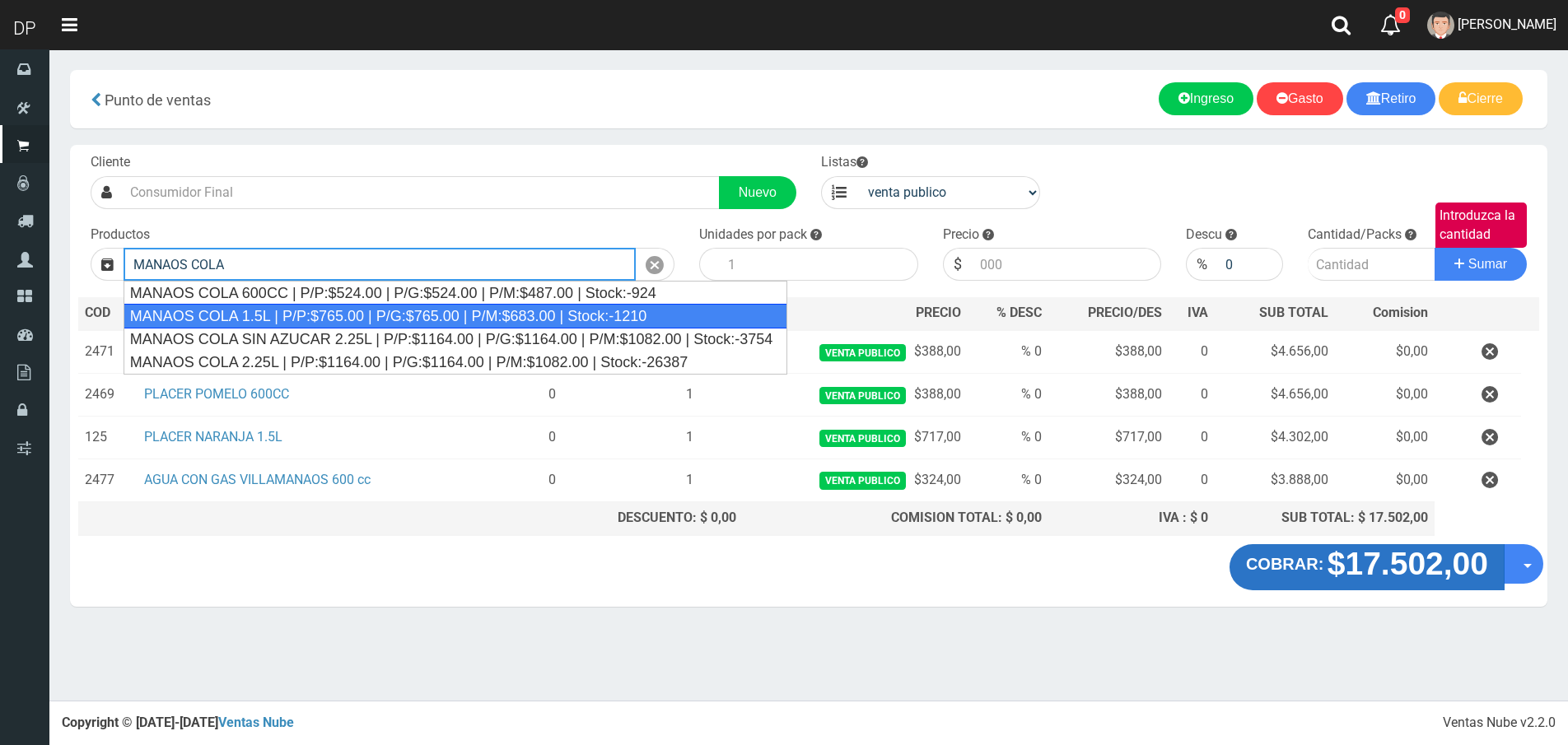
click at [306, 323] on div "MANAOS COLA 1.5L | P/P:$765.00 | P/G:$765.00 | P/M:$683.00 | Stock:-1210" at bounding box center [455, 315] width 664 height 24
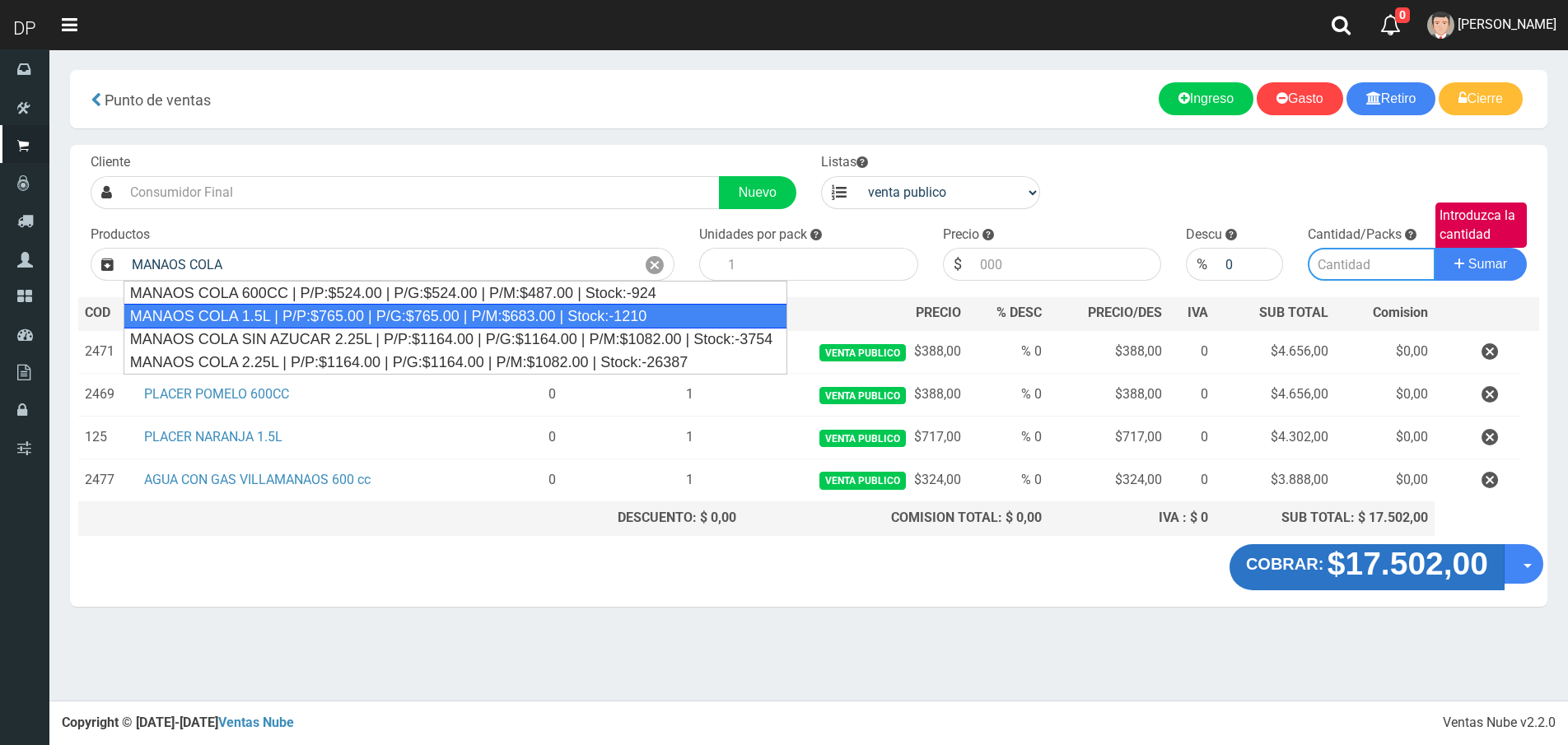
type input "MANAOS COLA 1.5L | P/P:$765.00 | P/G:$765.00 | P/M:$683.00 | Stock:-1210"
type input "6"
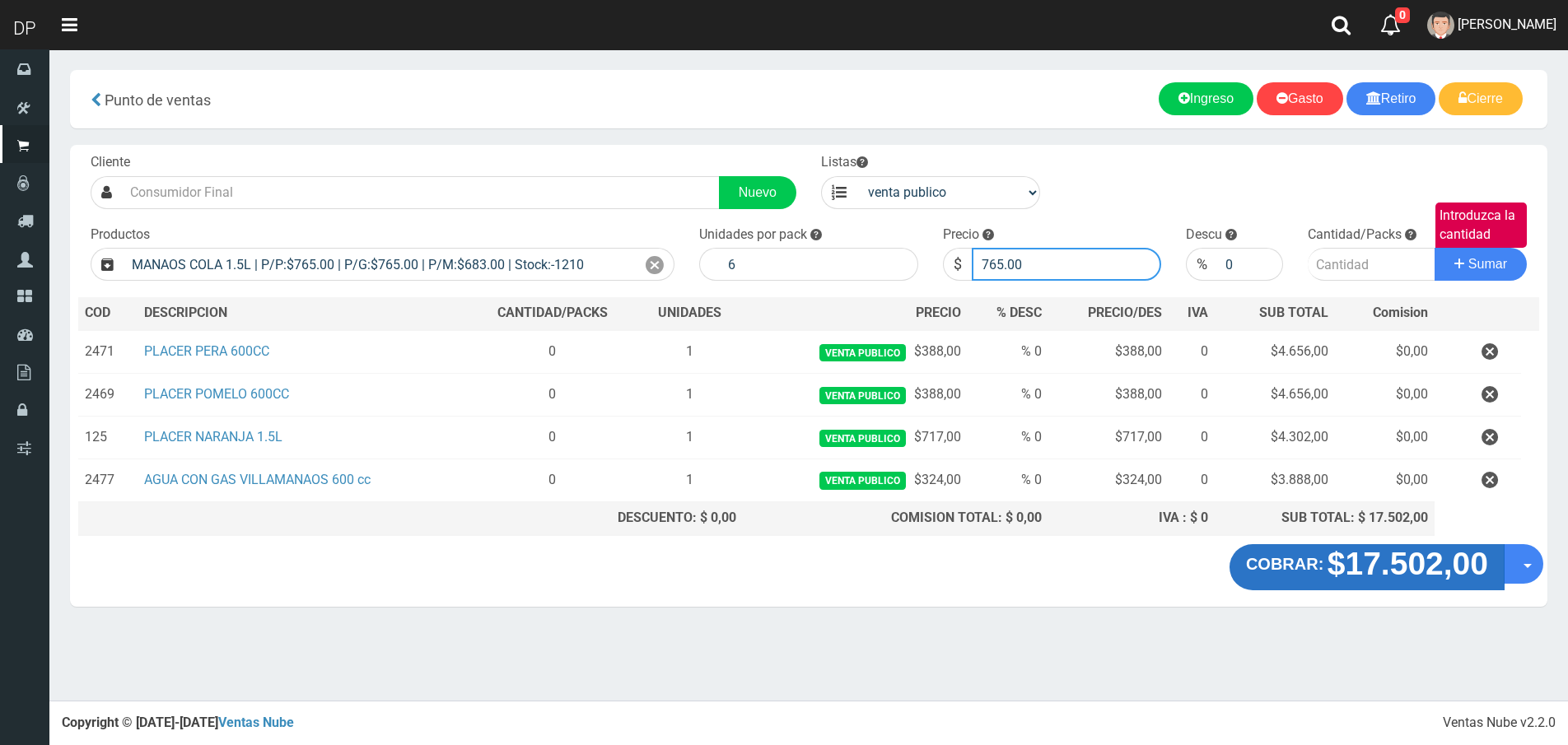
click at [1024, 267] on input "765.00" at bounding box center [1066, 263] width 190 height 33
type input "721"
type input "721.00"
click at [1435, 247] on button "Sumar" at bounding box center [1481, 263] width 92 height 33
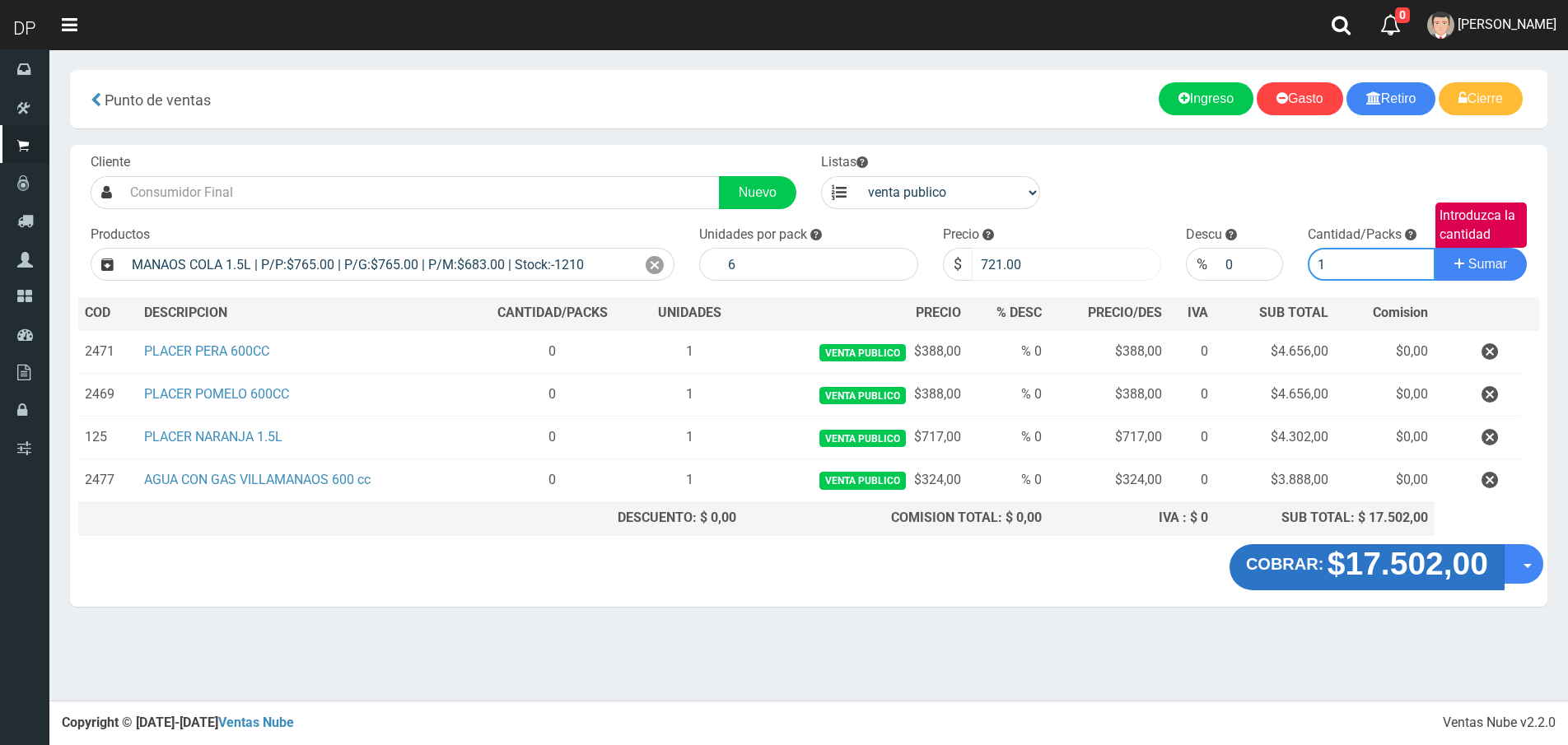
type input "1"
click at [1435, 247] on button "Sumar" at bounding box center [1481, 263] width 92 height 33
